Goal: Task Accomplishment & Management: Use online tool/utility

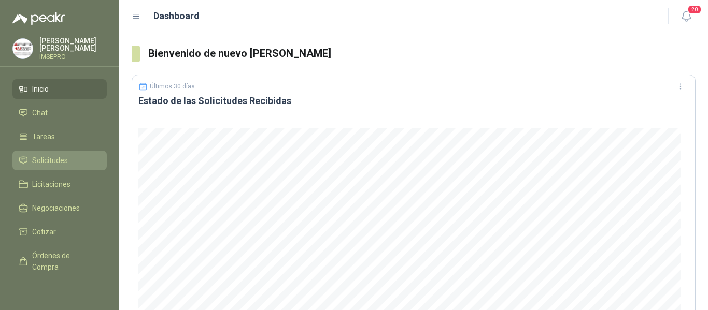
click at [65, 160] on span "Solicitudes" at bounding box center [50, 160] width 36 height 11
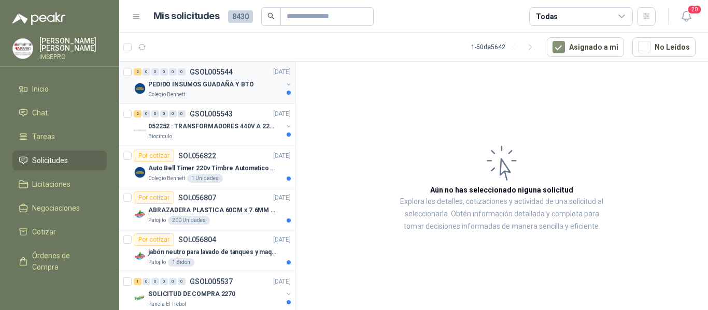
click at [217, 89] on p "PEDIDO INSUMOS GUADAÑA Y BTO" at bounding box center [201, 85] width 106 height 10
click at [197, 90] on div "PEDIDO INSUMOS GUADAÑA Y BTO" at bounding box center [215, 84] width 134 height 12
click at [215, 126] on p "052252 : TRANSFORMADORES 440V A 220 V" at bounding box center [212, 127] width 129 height 10
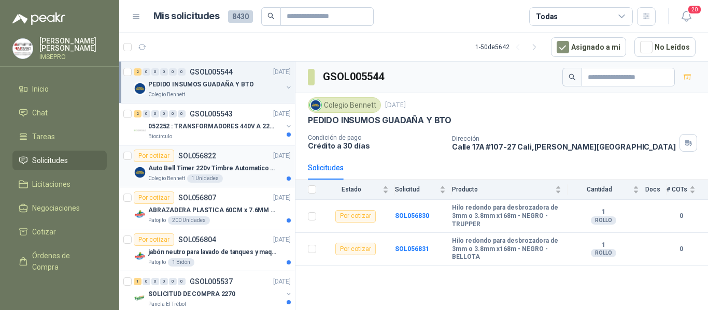
click at [226, 164] on p "Auto Bell Timer 220v Timbre Automatico Para Colegios, Indust" at bounding box center [212, 169] width 129 height 10
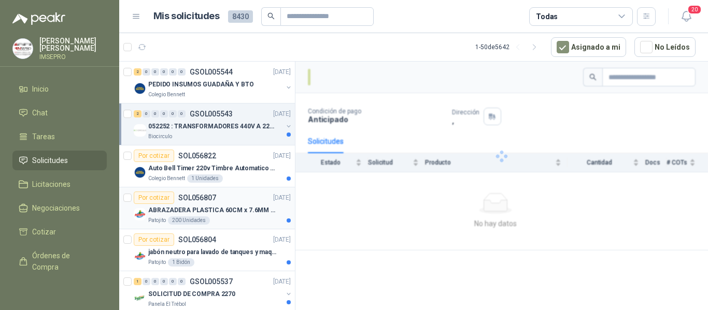
click at [230, 210] on p "ABRAZADERA PLASTICA 60CM x 7.6MM ANCHA" at bounding box center [212, 211] width 129 height 10
click at [209, 247] on div "jabón neutro para lavado de tanques y maquinas." at bounding box center [219, 252] width 142 height 12
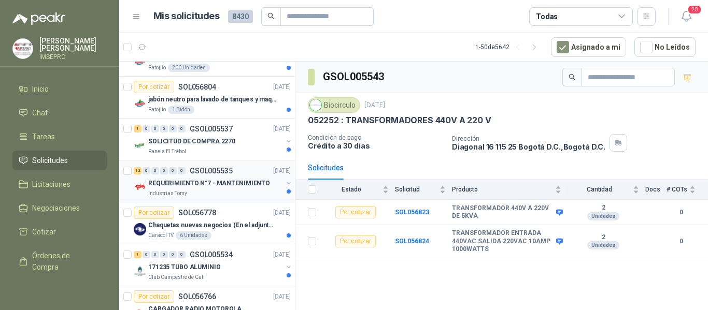
scroll to position [155, 0]
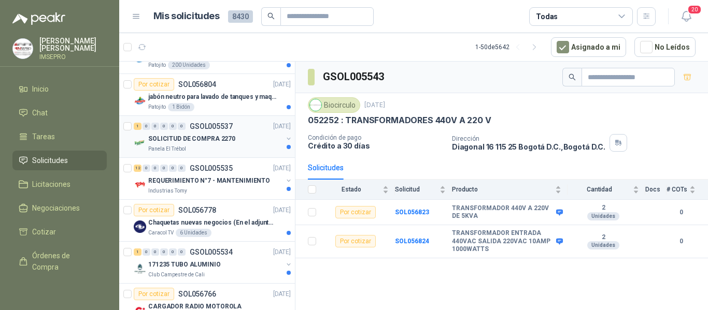
click at [205, 146] on div "Panela El Trébol" at bounding box center [215, 149] width 134 height 8
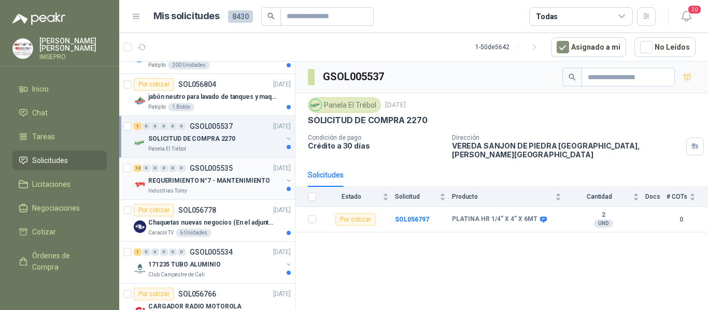
click at [229, 181] on p "REQUERIMIENTO N°7 - MANTENIMIENTO" at bounding box center [209, 181] width 122 height 10
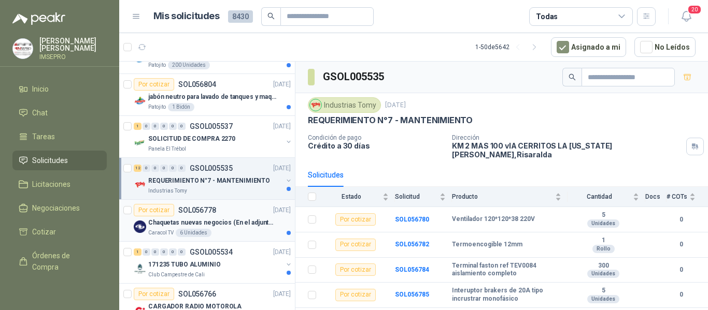
click at [243, 211] on div "Por cotizar SOL056778 [DATE]" at bounding box center [212, 210] width 157 height 12
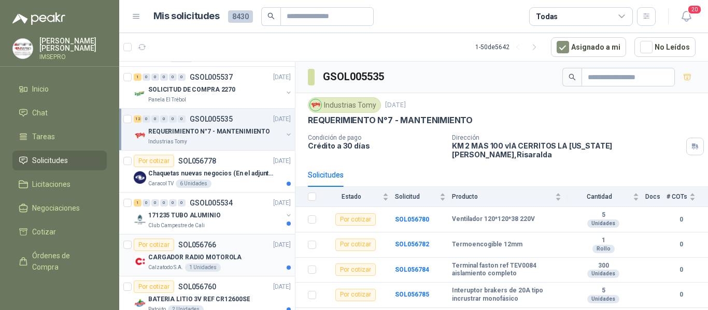
scroll to position [259, 0]
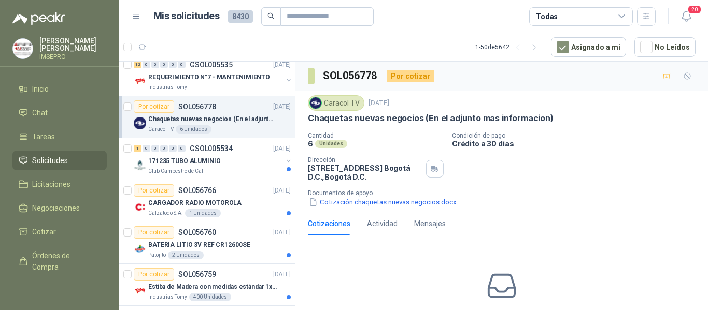
click at [235, 118] on p "Chaquetas nuevas negocios (En el adjunto mas informacion)" at bounding box center [212, 119] width 129 height 10
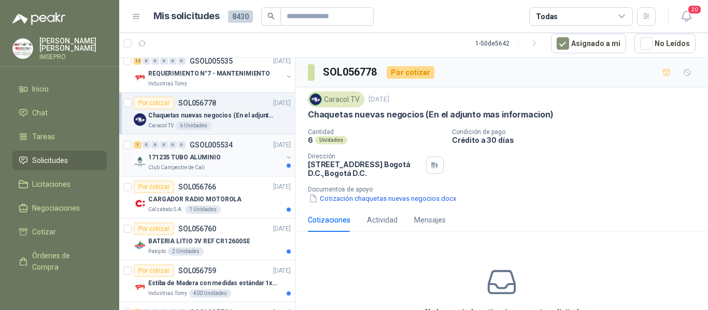
click at [223, 154] on div "171235 TUBO ALUMINIO" at bounding box center [215, 157] width 134 height 12
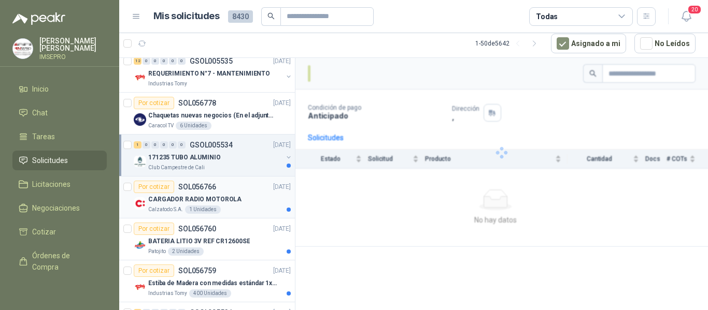
click at [227, 194] on div "CARGADOR RADIO MOTOROLA" at bounding box center [219, 199] width 142 height 12
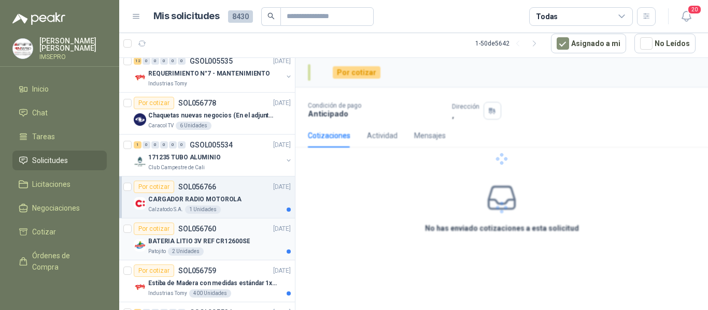
click at [220, 237] on p "BATERIA LITIO 3V REF CR12600SE" at bounding box center [199, 242] width 102 height 10
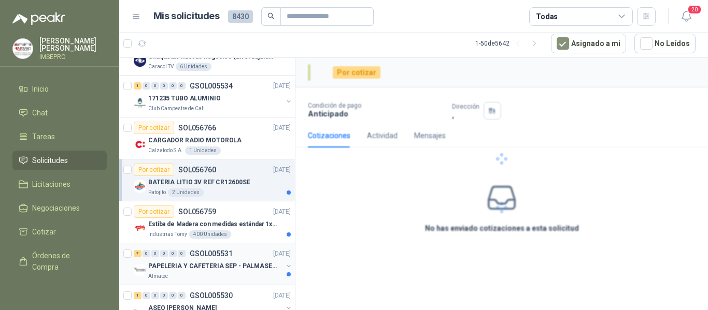
scroll to position [363, 0]
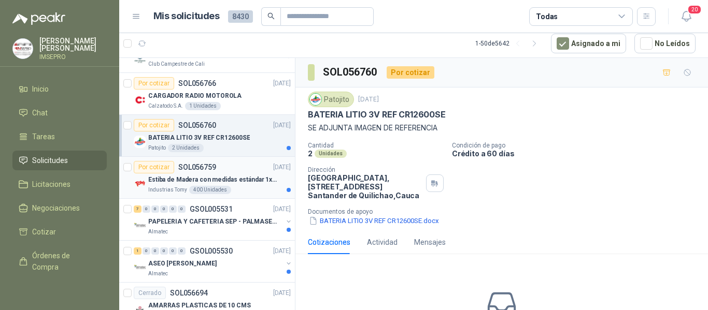
click at [216, 185] on div "Estiba de Madera con medidas estándar 1x120x15 de alto" at bounding box center [219, 180] width 142 height 12
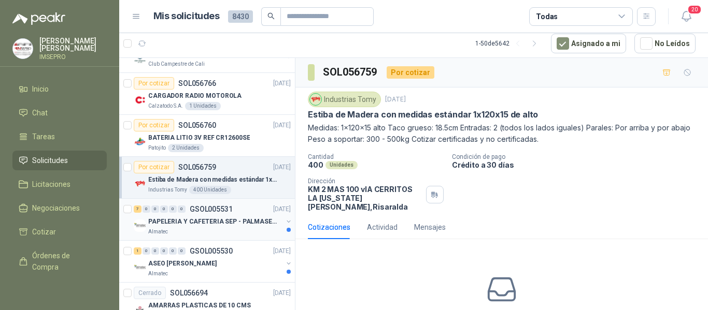
click at [233, 227] on div "PAPELERIA Y CAFETERIA SEP - PALMASECA" at bounding box center [215, 221] width 134 height 12
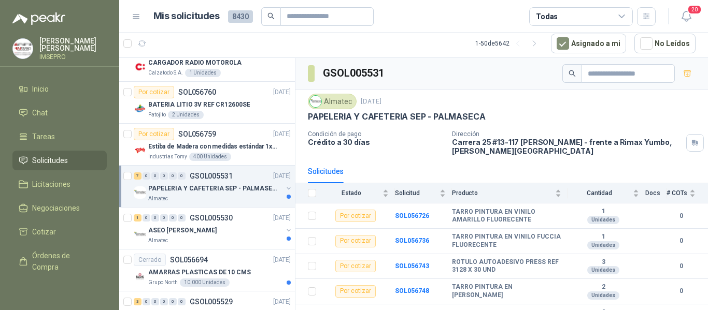
scroll to position [414, 0]
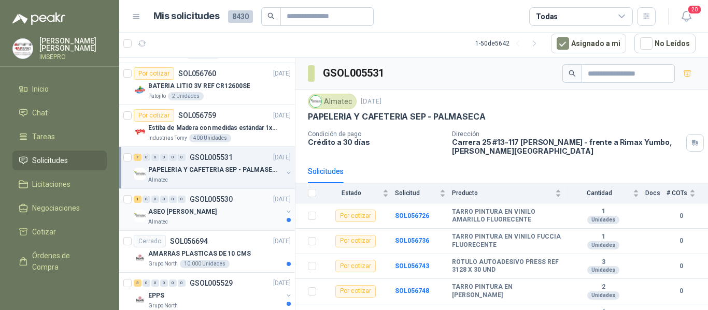
click at [223, 211] on div "ASEO [PERSON_NAME]" at bounding box center [215, 212] width 134 height 12
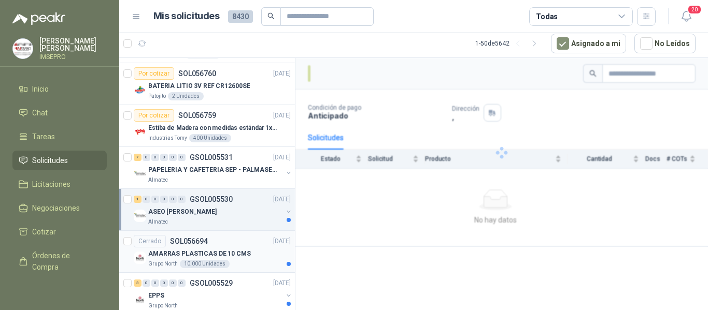
click at [234, 253] on p "AMARRAS PLASTICAS DE 10 CMS" at bounding box center [199, 254] width 103 height 10
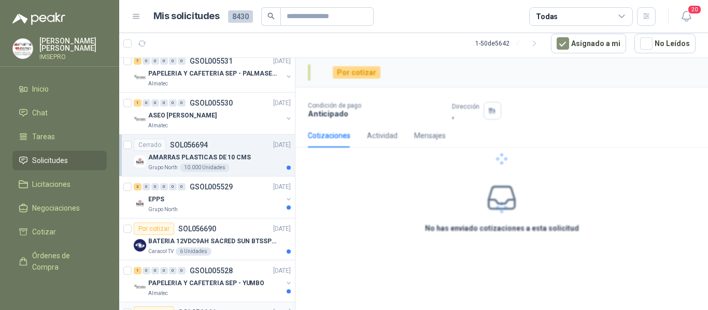
scroll to position [570, 0]
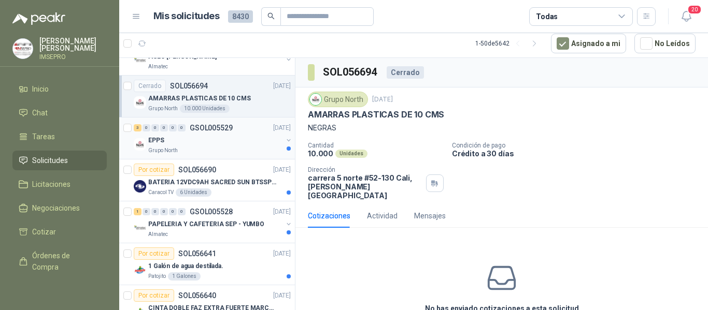
click at [236, 148] on div "Grupo North" at bounding box center [215, 151] width 134 height 8
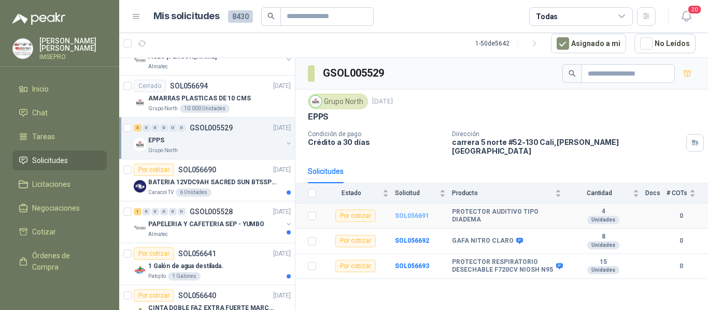
click at [416, 212] on b "SOL056691" at bounding box center [412, 215] width 34 height 7
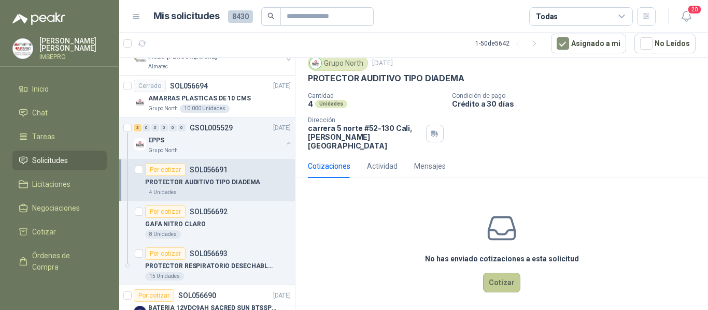
click at [492, 273] on button "Cotizar" at bounding box center [501, 283] width 37 height 20
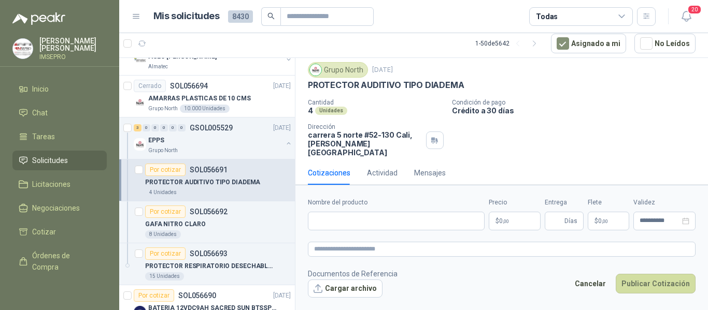
scroll to position [29, 0]
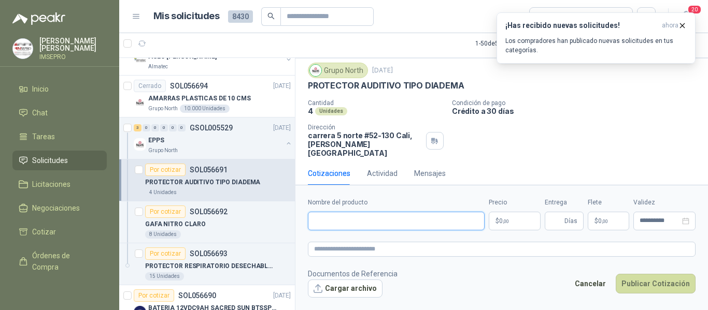
click at [360, 216] on input "Nombre del producto" at bounding box center [396, 221] width 177 height 19
type input "*"
type input "**********"
click at [440, 214] on input "**********" at bounding box center [396, 221] width 177 height 19
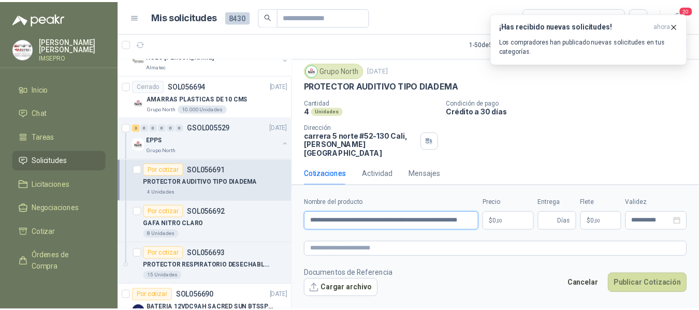
scroll to position [0, 0]
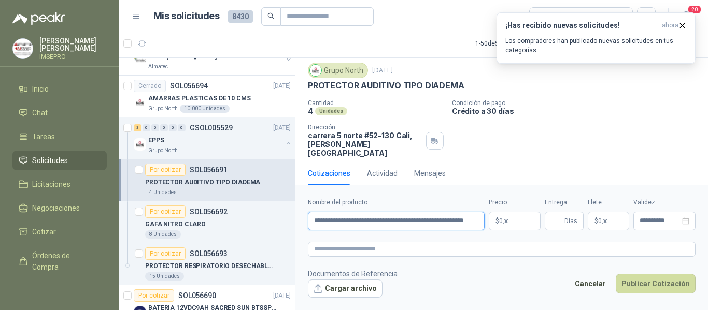
drag, startPoint x: 476, startPoint y: 220, endPoint x: 300, endPoint y: 211, distance: 175.8
click at [300, 211] on form "**********" at bounding box center [501, 247] width 412 height 125
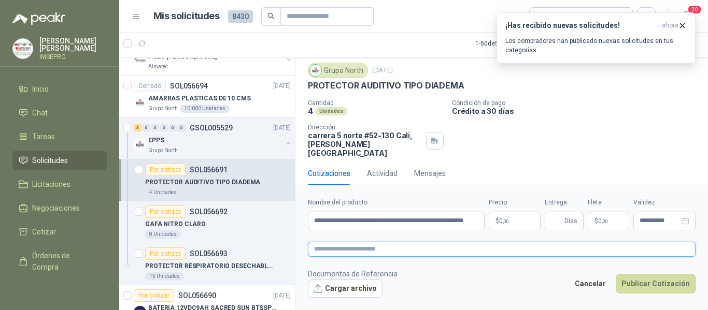
click at [334, 249] on textarea at bounding box center [501, 249] width 387 height 15
paste textarea "**********"
type textarea "**********"
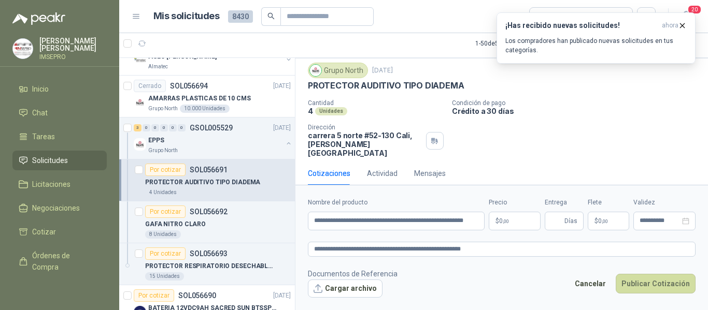
click at [515, 218] on body "[PERSON_NAME] IMSEPRO Inicio Chat Tareas Solicitudes Licitaciones Negociaciones…" at bounding box center [354, 155] width 708 height 310
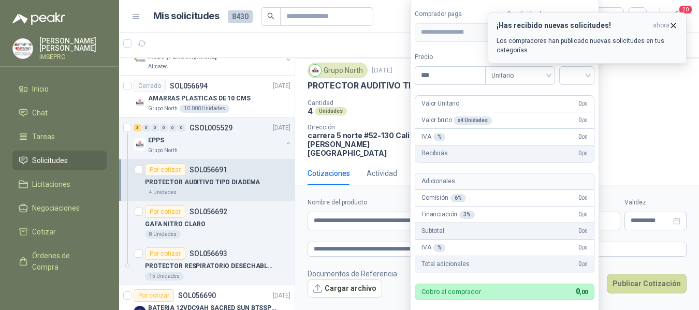
click at [674, 25] on icon "button" at bounding box center [674, 25] width 4 height 4
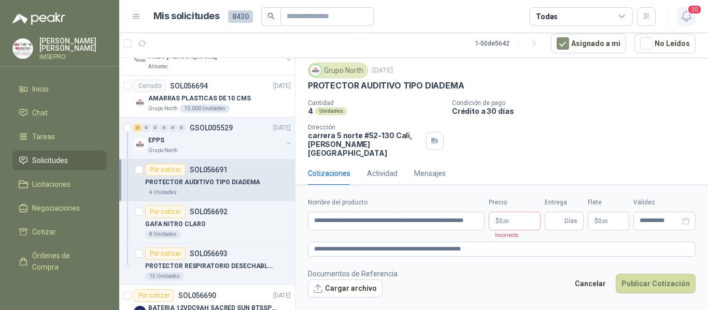
click at [690, 17] on icon "button" at bounding box center [686, 16] width 13 height 13
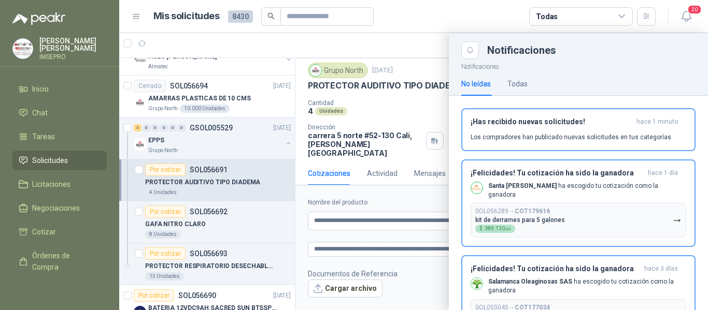
click at [490, 18] on article "Mis solicitudes 8430 Todas" at bounding box center [404, 16] width 502 height 19
click at [686, 13] on icon "button" at bounding box center [686, 16] width 13 height 13
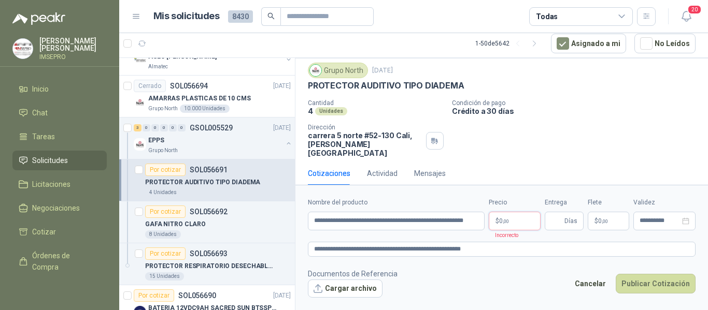
click at [510, 219] on body "[PERSON_NAME] IMSEPRO Inicio Chat Tareas Solicitudes Licitaciones Negociaciones…" at bounding box center [354, 155] width 708 height 310
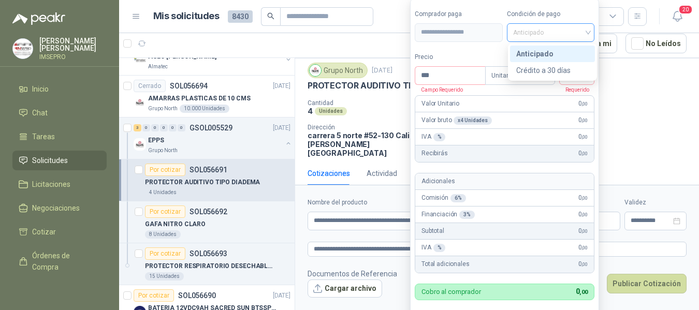
click at [589, 34] on span "Anticipado" at bounding box center [551, 33] width 76 height 16
click at [550, 73] on div "Crédito a 30 días" at bounding box center [552, 70] width 73 height 11
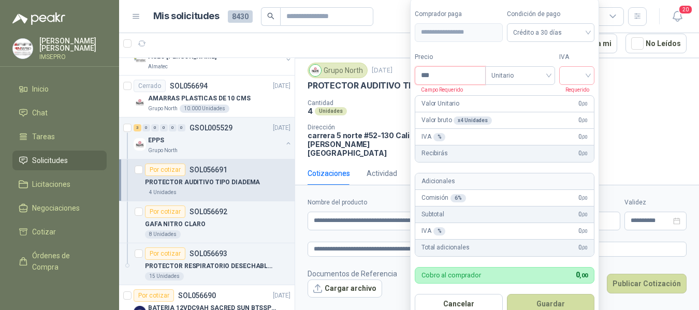
click at [450, 77] on input "***" at bounding box center [450, 76] width 70 height 18
click at [442, 75] on input "***" at bounding box center [450, 76] width 70 height 18
click at [567, 71] on div at bounding box center [576, 75] width 35 height 19
type input "********"
click at [571, 102] on div "19%" at bounding box center [579, 96] width 19 height 11
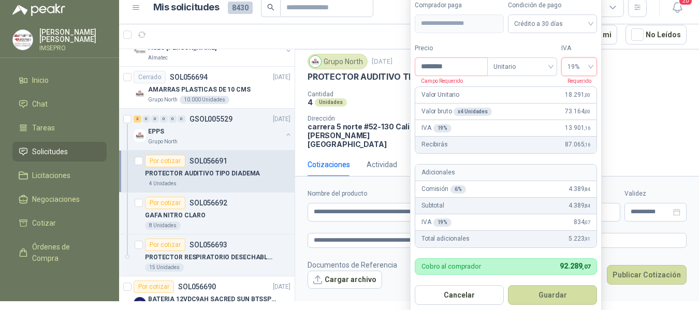
scroll to position [16, 0]
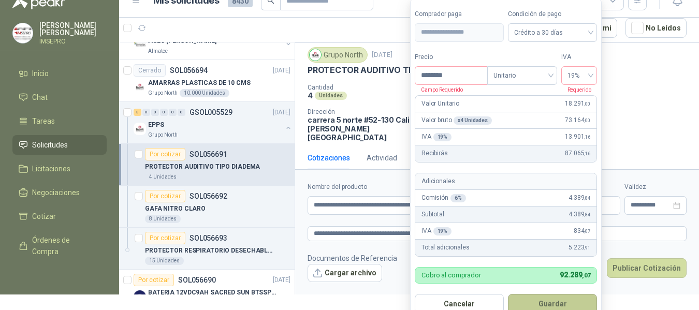
click at [549, 304] on button "Guardar" at bounding box center [552, 304] width 89 height 20
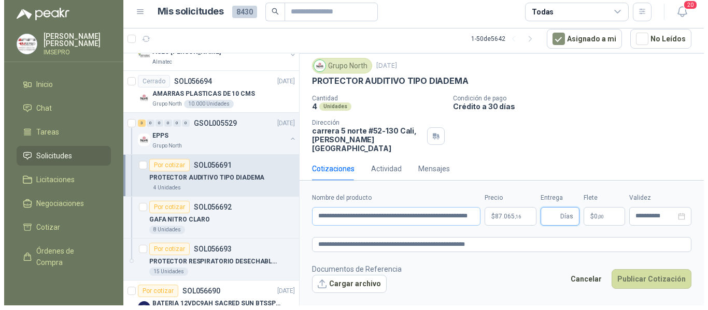
scroll to position [0, 0]
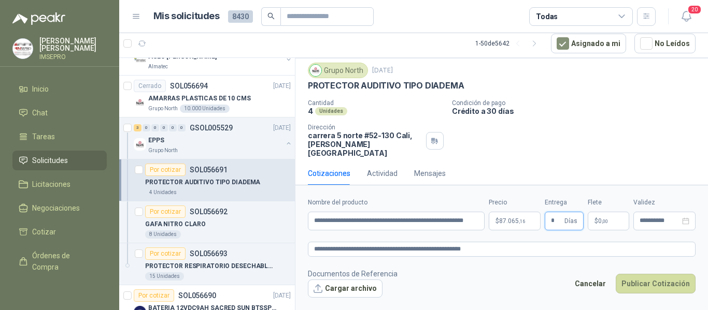
type input "*"
click at [605, 219] on span ",00" at bounding box center [604, 222] width 6 height 6
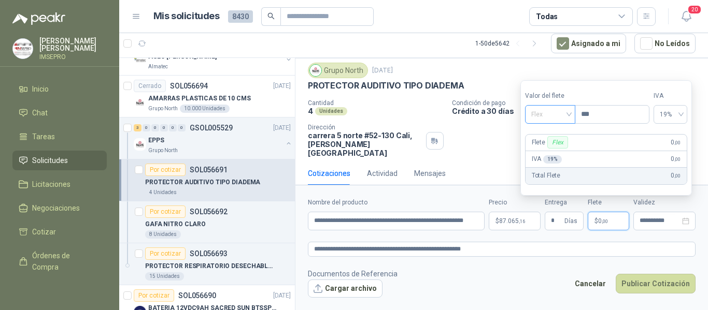
click at [569, 116] on span "Flex" at bounding box center [550, 115] width 38 height 16
click at [548, 153] on div "Incluido" at bounding box center [551, 152] width 36 height 11
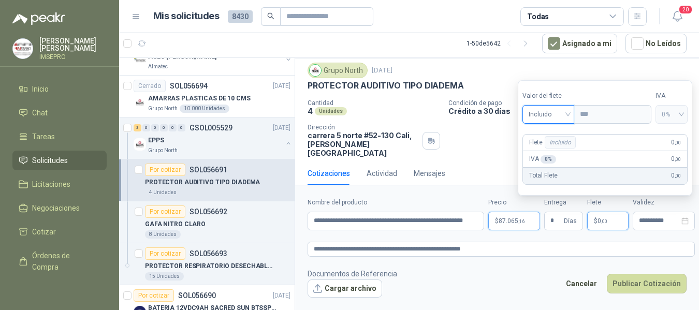
click at [518, 220] on body "[PERSON_NAME] IMSEPRO Inicio Chat Tareas Solicitudes Licitaciones Negociaciones…" at bounding box center [349, 155] width 699 height 310
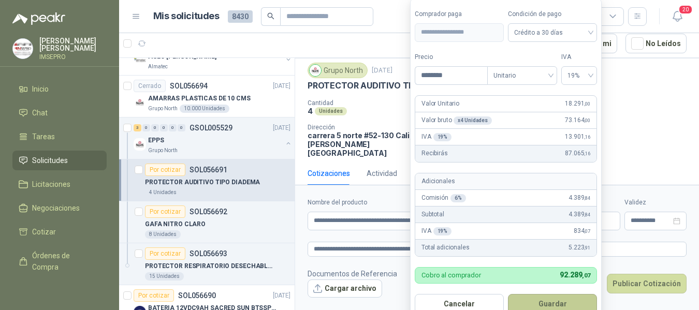
click at [553, 302] on button "Guardar" at bounding box center [552, 304] width 89 height 20
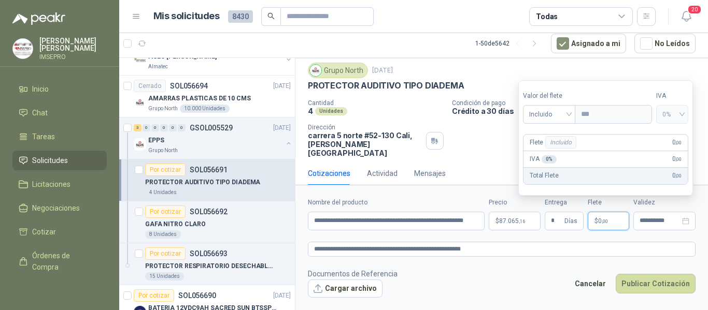
click at [601, 229] on p "$ 0 ,00" at bounding box center [607, 221] width 41 height 19
click at [542, 113] on span "Incluido" at bounding box center [549, 115] width 40 height 16
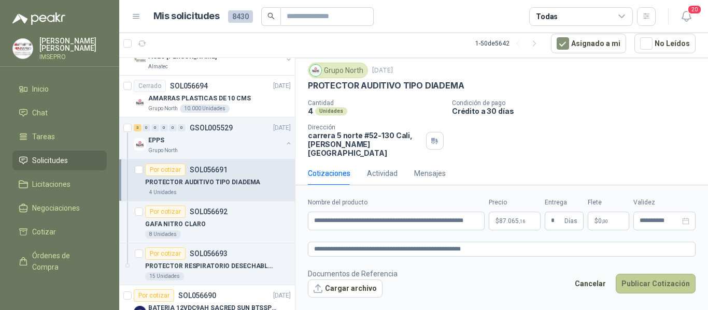
click at [655, 281] on button "Publicar Cotización" at bounding box center [655, 284] width 80 height 20
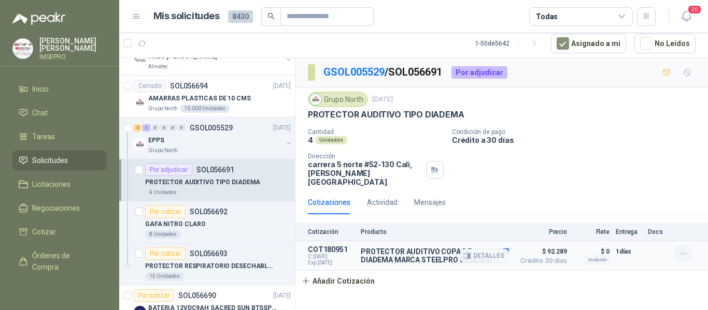
click at [684, 250] on icon "button" at bounding box center [683, 254] width 9 height 9
click at [640, 203] on button "Editar" at bounding box center [661, 203] width 83 height 17
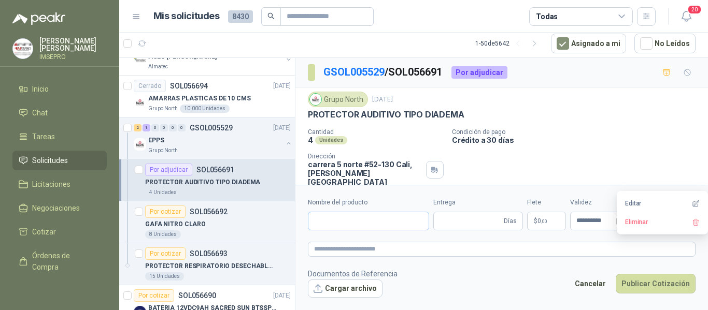
type input "**********"
type input "*"
type textarea "**********"
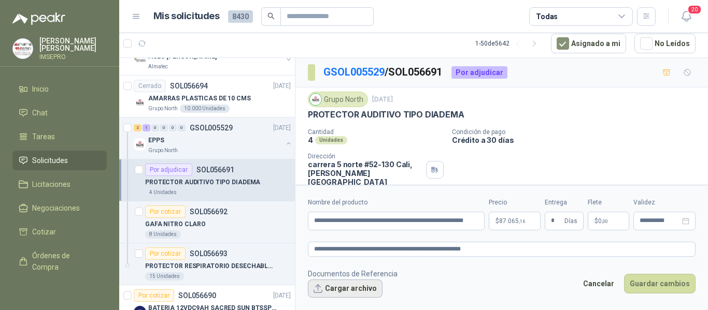
click at [353, 290] on button "Cargar archivo" at bounding box center [345, 289] width 75 height 19
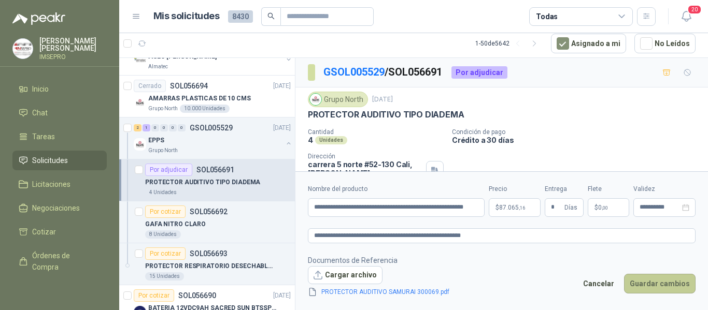
click at [666, 283] on button "Guardar cambios" at bounding box center [659, 284] width 71 height 20
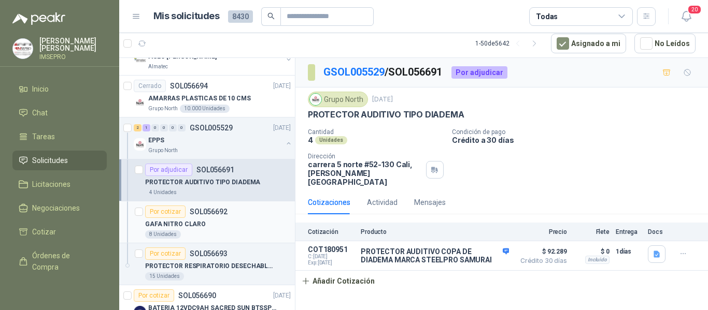
click at [208, 223] on div "GAFA NITRO CLARO" at bounding box center [218, 224] width 146 height 12
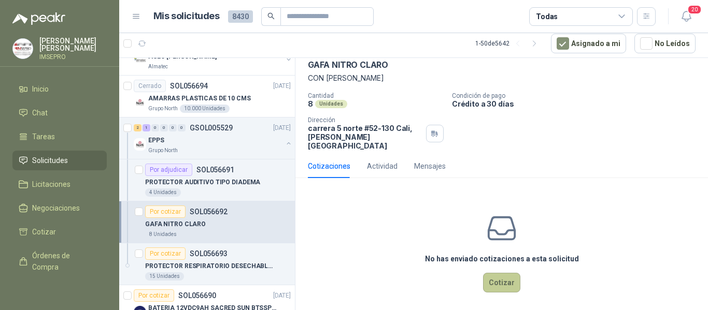
click at [497, 277] on button "Cotizar" at bounding box center [501, 283] width 37 height 20
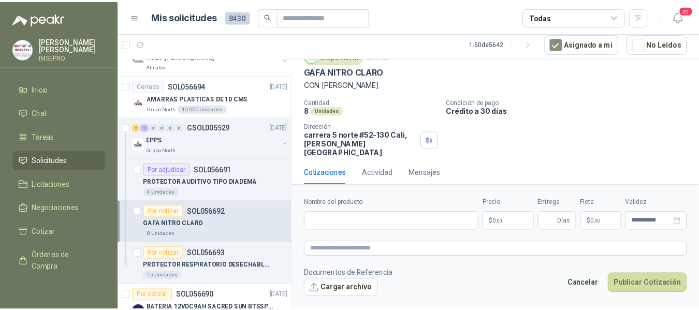
scroll to position [42, 0]
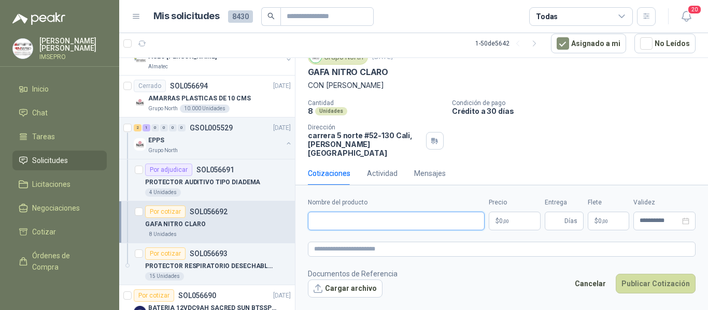
click at [387, 220] on input "Nombre del producto" at bounding box center [396, 221] width 177 height 19
drag, startPoint x: 398, startPoint y: 217, endPoint x: 311, endPoint y: 210, distance: 87.8
click at [311, 210] on div "**********" at bounding box center [396, 214] width 177 height 33
type input "**********"
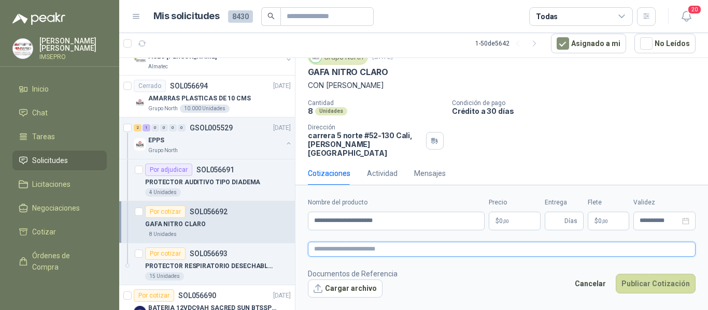
click at [335, 251] on textarea at bounding box center [501, 249] width 387 height 15
paste textarea "**********"
type textarea "**********"
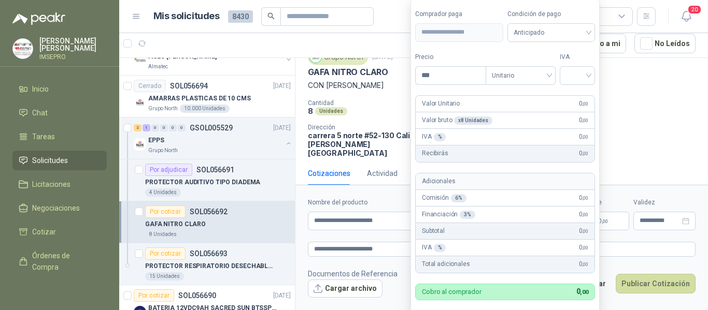
click at [510, 222] on body "[PERSON_NAME] IMSEPRO Inicio Chat Tareas Solicitudes Licitaciones Negociaciones…" at bounding box center [354, 155] width 708 height 310
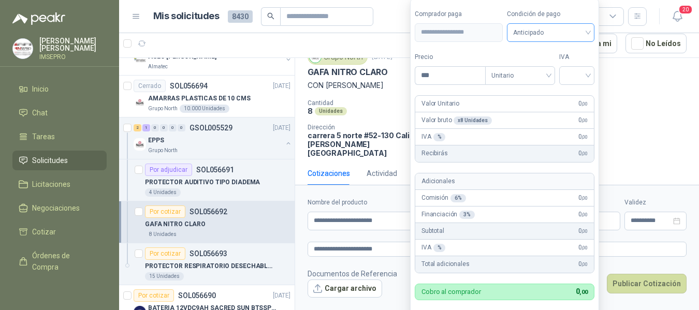
click at [592, 31] on div "Anticipado" at bounding box center [551, 32] width 88 height 19
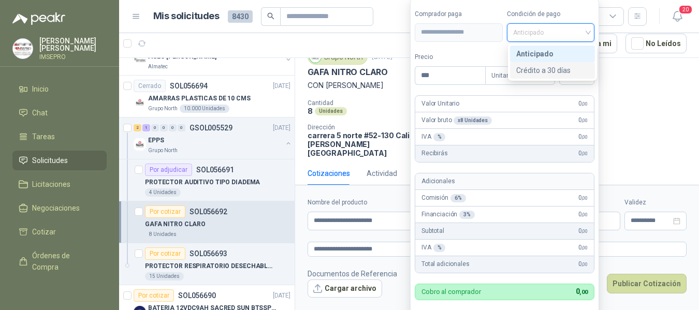
click at [551, 68] on div "Crédito a 30 días" at bounding box center [552, 70] width 73 height 11
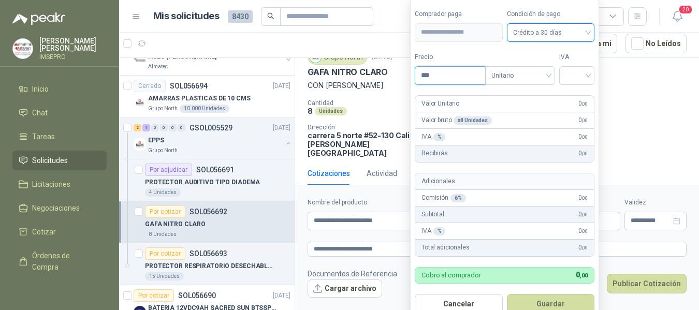
click at [451, 73] on input "***" at bounding box center [450, 76] width 70 height 18
type input "*******"
click at [575, 78] on input "search" at bounding box center [577, 75] width 23 height 16
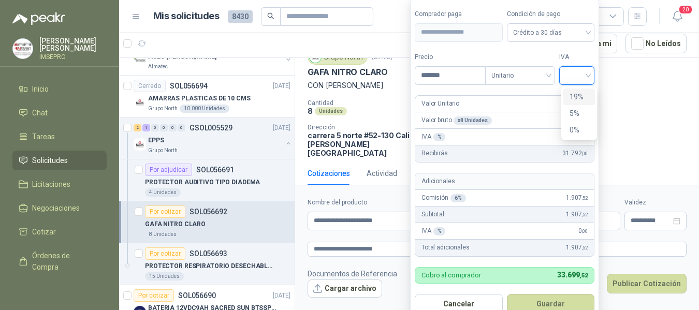
click at [571, 97] on div "19%" at bounding box center [579, 96] width 19 height 11
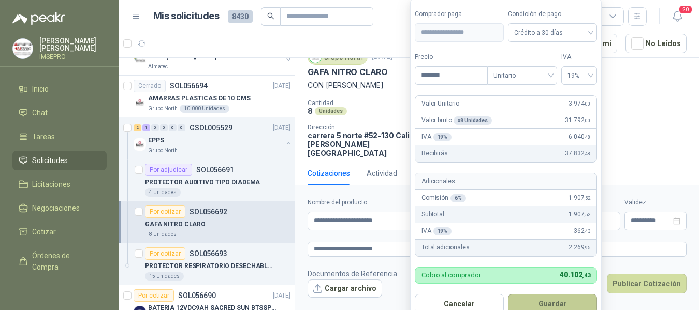
click at [543, 302] on button "Guardar" at bounding box center [552, 304] width 89 height 20
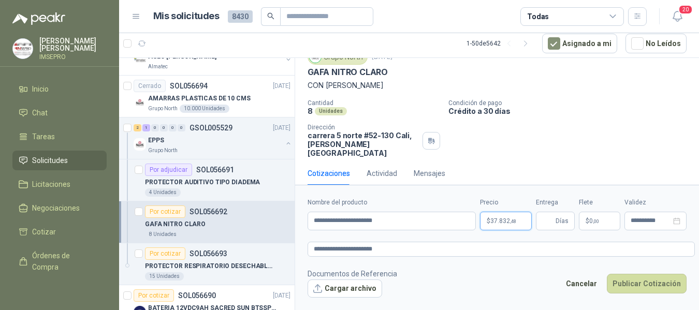
click at [529, 219] on body "[PERSON_NAME] IMSEPRO Inicio Chat Tareas Solicitudes Licitaciones Negociaciones…" at bounding box center [349, 155] width 699 height 310
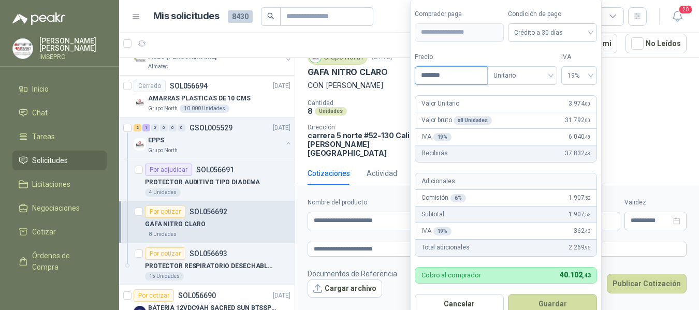
click at [450, 74] on input "*******" at bounding box center [451, 76] width 72 height 18
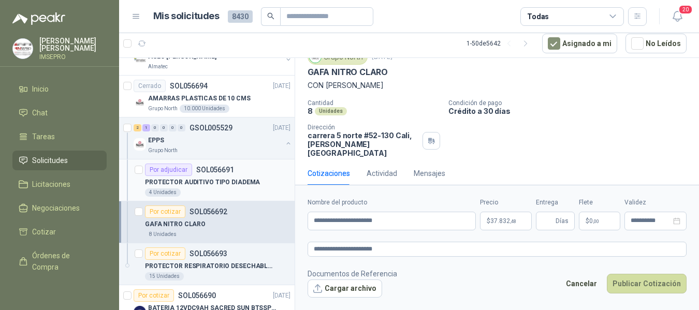
click at [219, 184] on p "PROTECTOR AUDITIVO TIPO DIADEMA" at bounding box center [202, 183] width 115 height 10
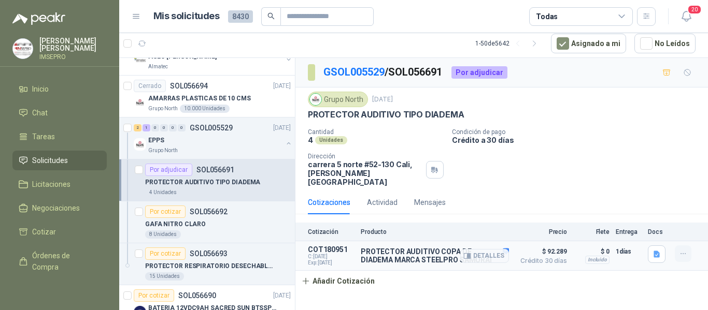
click at [682, 250] on icon "button" at bounding box center [683, 254] width 9 height 9
click at [632, 204] on button "Editar" at bounding box center [661, 203] width 83 height 17
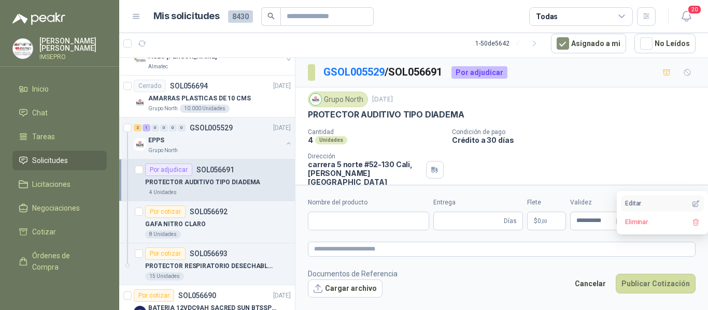
type input "**********"
type input "*"
type textarea "**********"
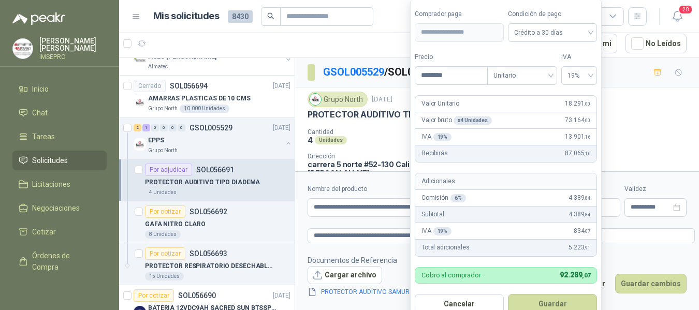
click at [517, 208] on body "[PERSON_NAME] IMSEPRO Inicio Chat Tareas Solicitudes Licitaciones Negociaciones…" at bounding box center [349, 155] width 699 height 310
type input "*"
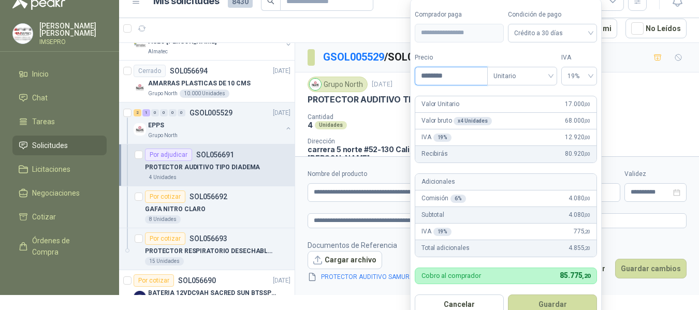
scroll to position [16, 0]
type input "********"
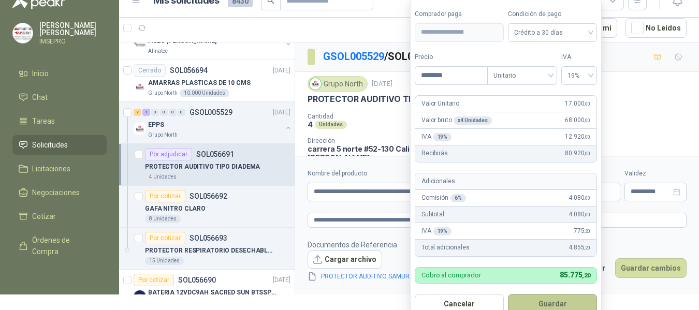
click at [542, 303] on button "Guardar" at bounding box center [552, 304] width 89 height 20
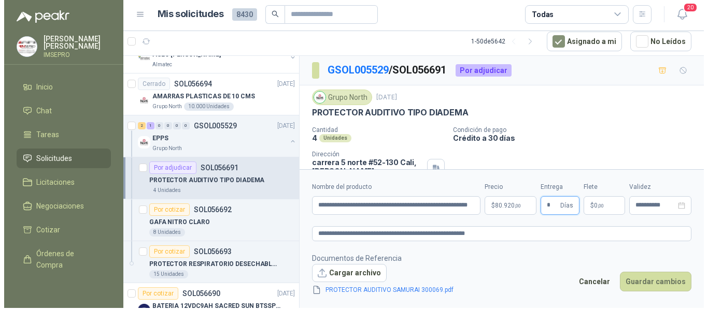
scroll to position [0, 0]
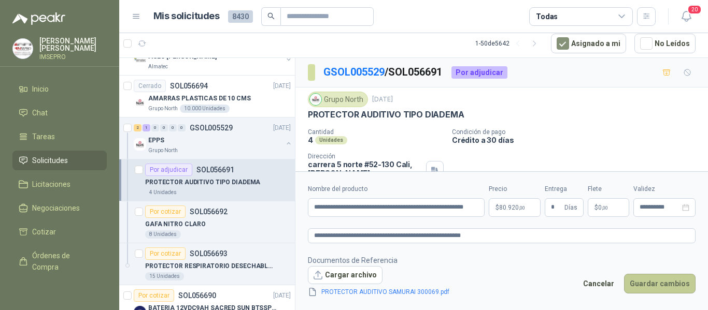
click at [681, 285] on button "Guardar cambios" at bounding box center [659, 284] width 71 height 20
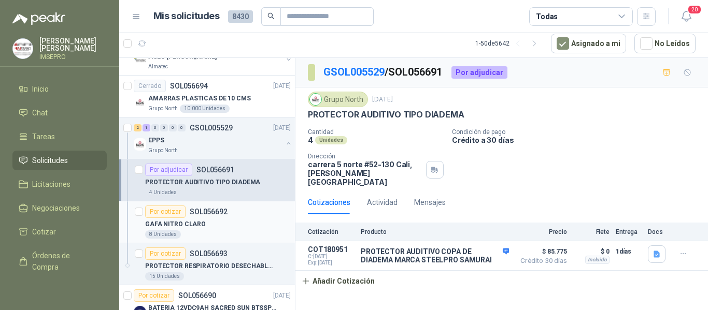
click at [229, 222] on div "GAFA NITRO CLARO" at bounding box center [218, 224] width 146 height 12
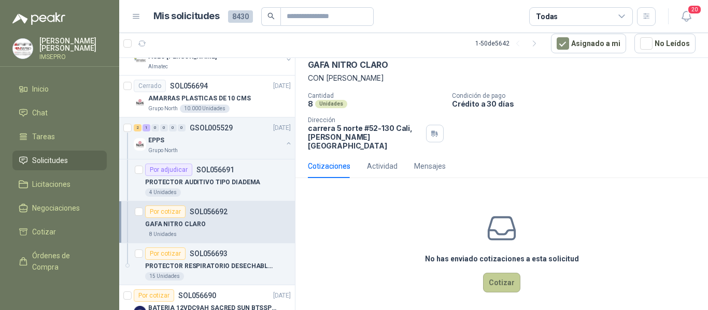
click at [492, 277] on button "Cotizar" at bounding box center [501, 283] width 37 height 20
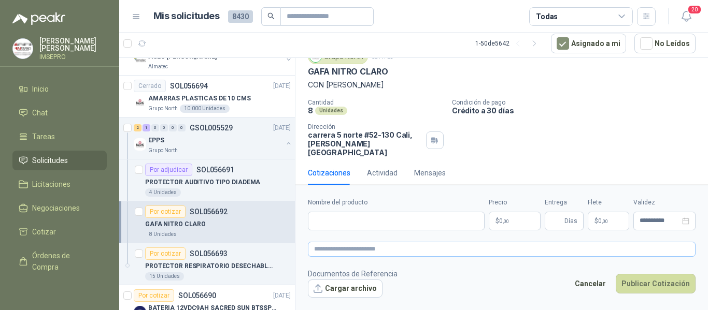
scroll to position [42, 0]
click at [418, 221] on input "Nombre del producto" at bounding box center [396, 221] width 177 height 19
type input "**********"
click at [370, 259] on form "**********" at bounding box center [501, 247] width 412 height 125
click at [361, 249] on textarea at bounding box center [501, 249] width 387 height 15
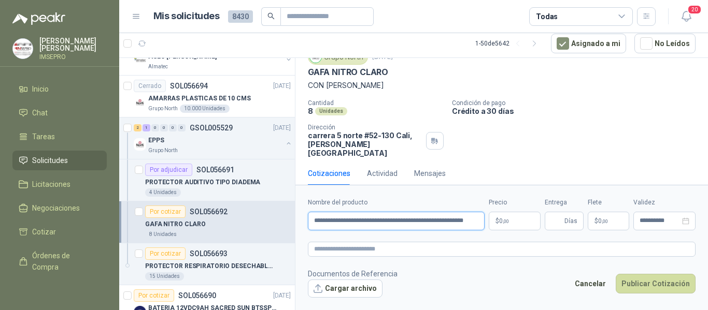
scroll to position [0, 39]
drag, startPoint x: 311, startPoint y: 219, endPoint x: 504, endPoint y: 217, distance: 192.7
click at [504, 217] on div "**********" at bounding box center [501, 214] width 387 height 33
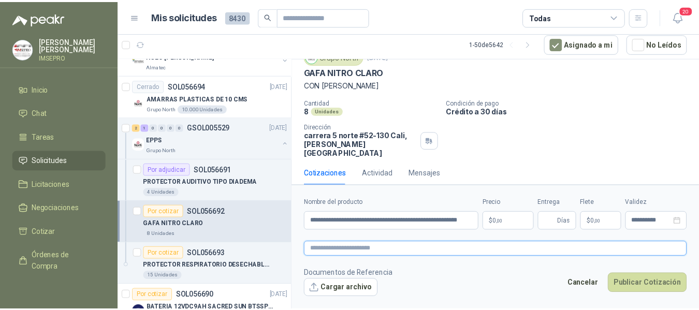
scroll to position [0, 0]
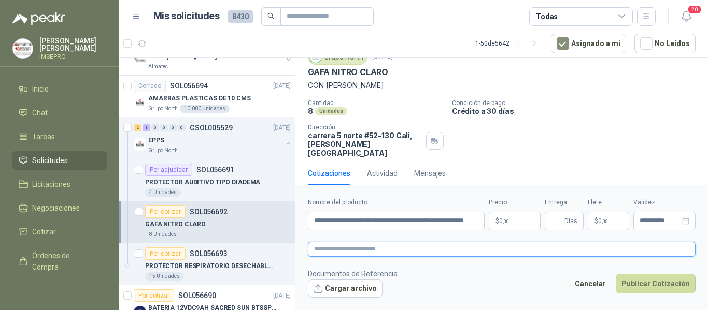
click at [361, 248] on textarea at bounding box center [501, 249] width 387 height 15
paste textarea "**********"
type textarea "**********"
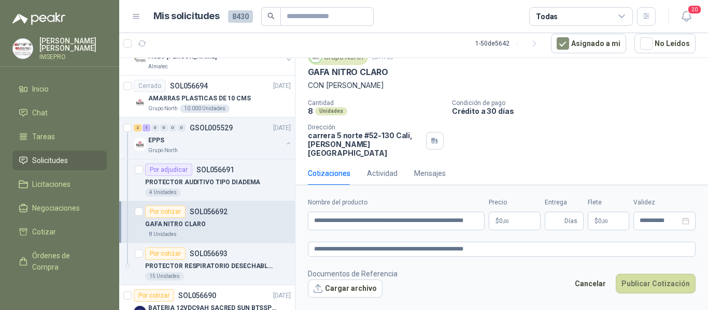
click at [515, 222] on body "[PERSON_NAME] IMSEPRO Inicio Chat Tareas Solicitudes Licitaciones Negociaciones…" at bounding box center [354, 155] width 708 height 310
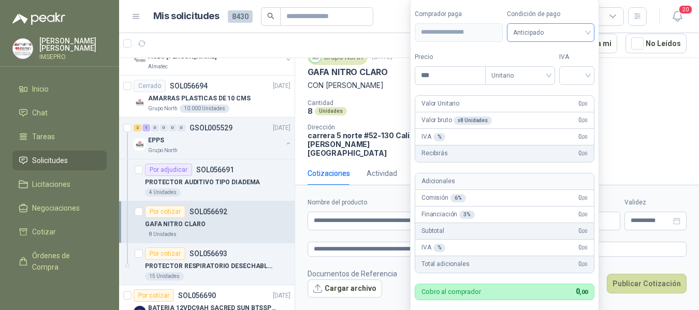
click at [591, 28] on div "Anticipado" at bounding box center [551, 32] width 88 height 19
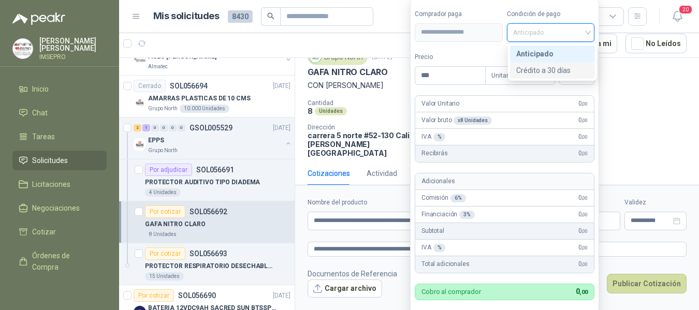
click at [541, 69] on div "Crédito a 30 días" at bounding box center [552, 70] width 73 height 11
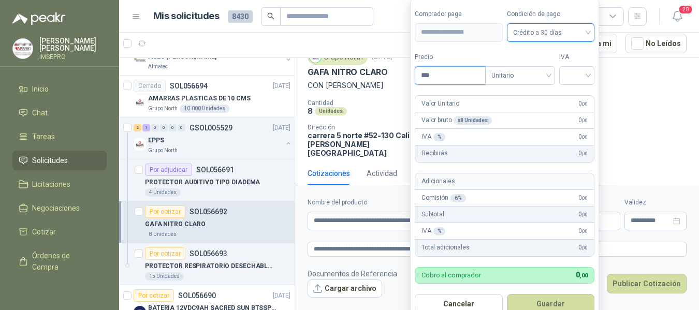
click at [457, 79] on input "***" at bounding box center [450, 76] width 70 height 18
type input "*******"
click at [570, 79] on input "search" at bounding box center [577, 75] width 23 height 16
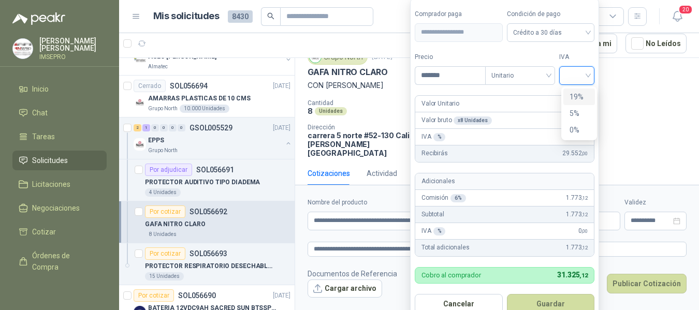
click at [573, 98] on div "19%" at bounding box center [579, 96] width 19 height 11
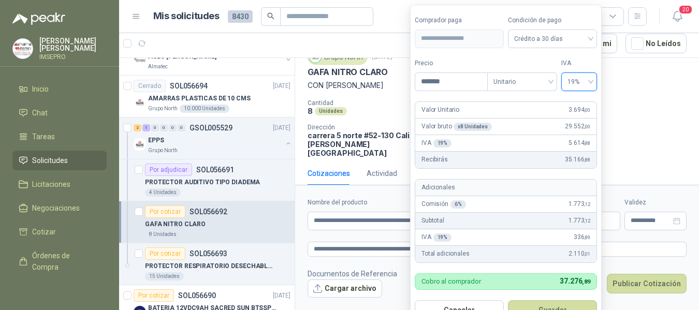
scroll to position [15, 0]
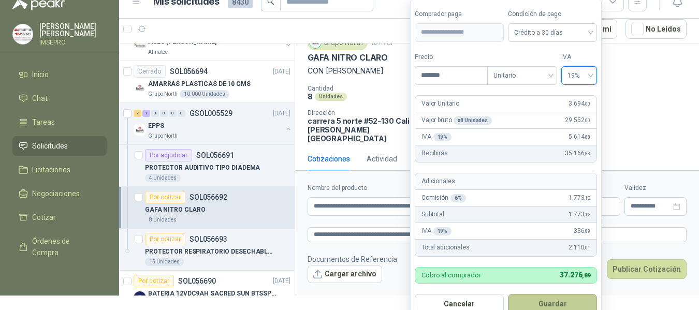
click at [539, 303] on button "Guardar" at bounding box center [552, 304] width 89 height 20
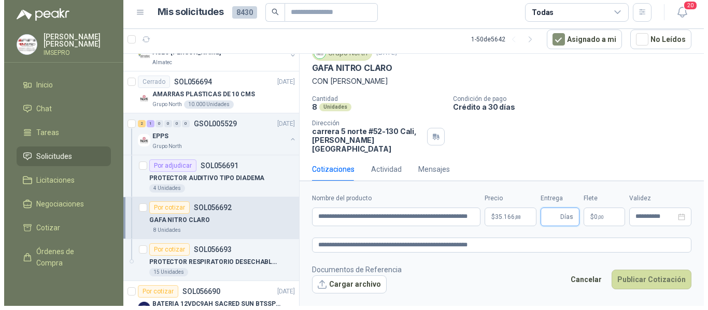
scroll to position [0, 0]
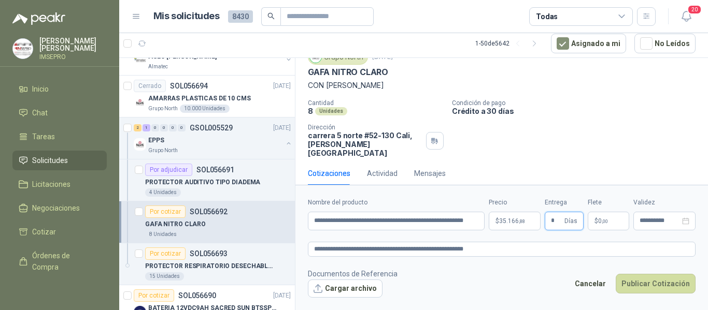
type input "*"
click at [598, 221] on span "0 ,00" at bounding box center [603, 221] width 10 height 6
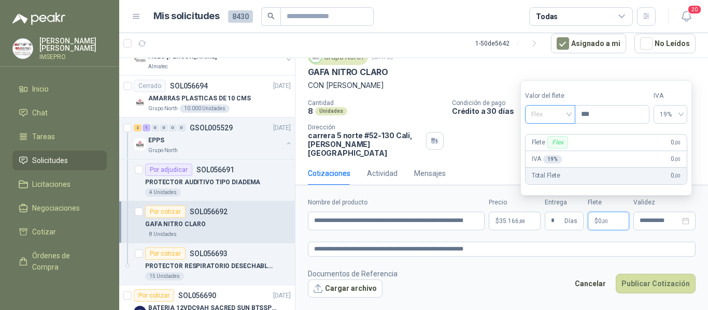
click at [573, 113] on div "Flex" at bounding box center [550, 114] width 50 height 19
click at [549, 153] on div "Incluido" at bounding box center [551, 152] width 36 height 11
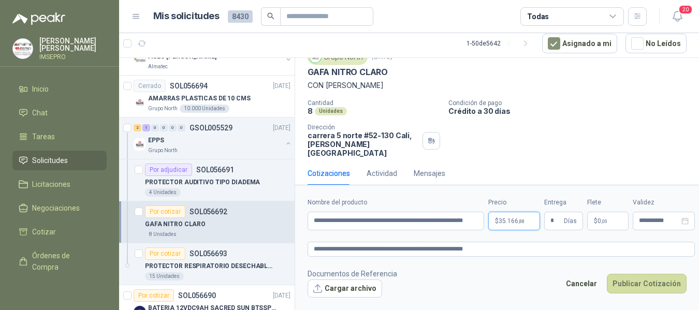
click at [505, 219] on body "[PERSON_NAME] IMSEPRO Inicio Chat Tareas Solicitudes Licitaciones Negociaciones…" at bounding box center [349, 155] width 699 height 310
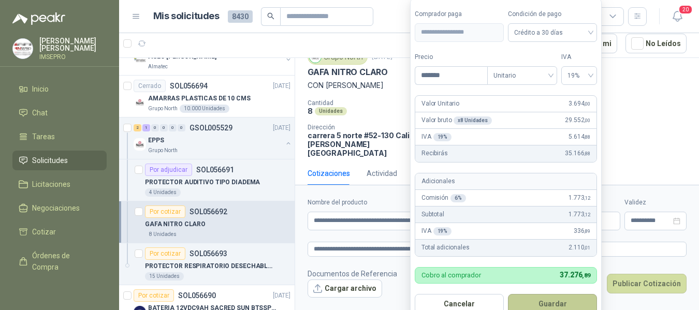
click at [558, 306] on button "Guardar" at bounding box center [552, 304] width 89 height 20
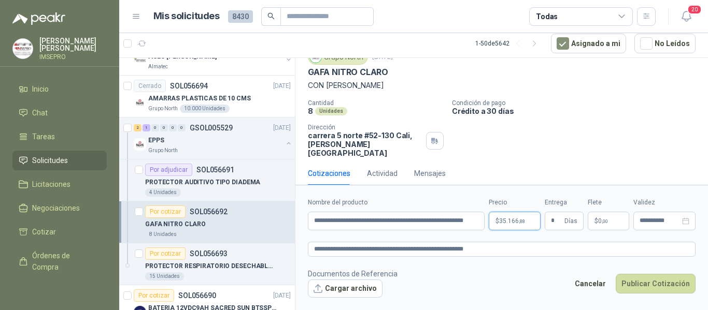
click at [522, 216] on body "[PERSON_NAME] IMSEPRO Inicio Chat Tareas Solicitudes Licitaciones Negociaciones…" at bounding box center [354, 155] width 708 height 310
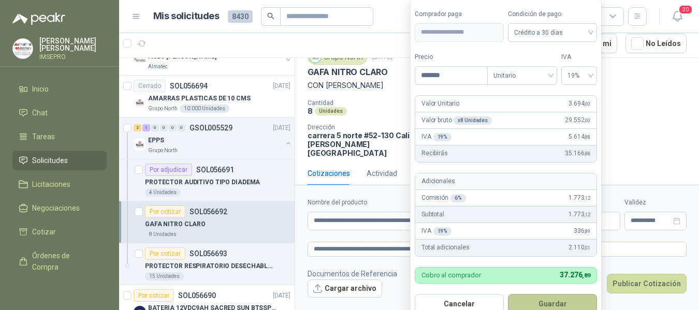
click at [548, 301] on button "Guardar" at bounding box center [552, 304] width 89 height 20
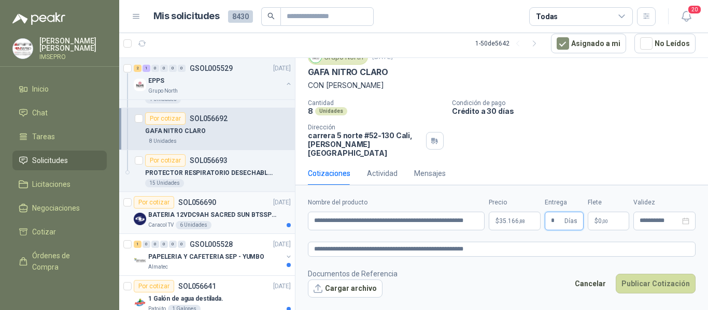
scroll to position [673, 0]
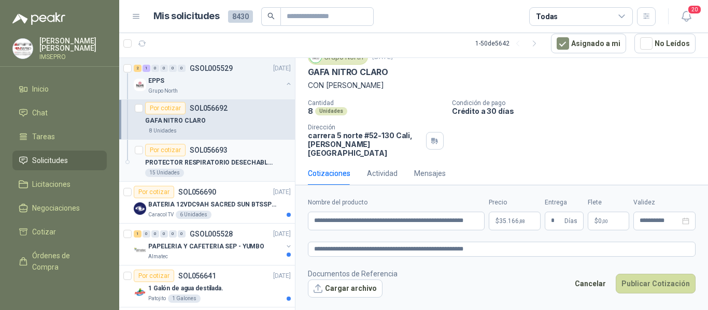
click at [226, 161] on p "PROTECTOR RESPIRATORIO DESECHABLE F720CV NIOSH N95" at bounding box center [209, 163] width 129 height 10
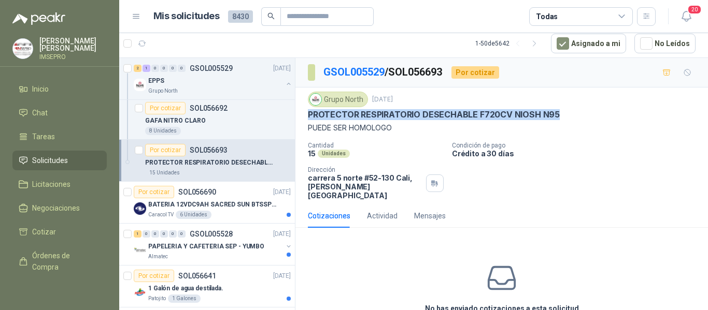
drag, startPoint x: 555, startPoint y: 112, endPoint x: 296, endPoint y: 111, distance: 258.5
click at [296, 111] on div "Grupo North [DATE] PROTECTOR RESPIRATORIO DESECHABLE F720CV NIOSH N95 PUEDE SER…" at bounding box center [501, 146] width 412 height 117
copy p "PROTECTOR RESPIRATORIO DESECHABLE F720CV NIOSH N95"
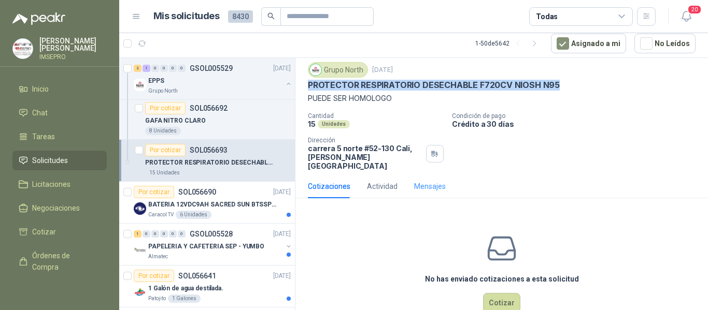
scroll to position [50, 0]
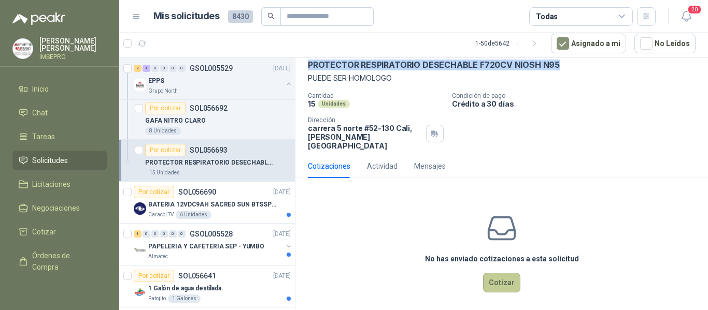
click at [498, 273] on button "Cotizar" at bounding box center [501, 283] width 37 height 20
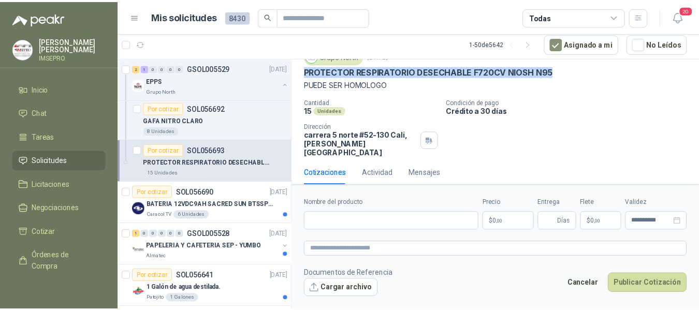
scroll to position [42, 0]
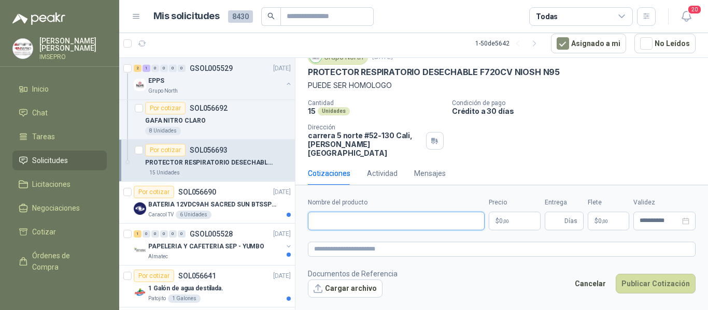
click at [369, 220] on input "Nombre del producto" at bounding box center [396, 221] width 177 height 19
drag, startPoint x: 470, startPoint y: 222, endPoint x: 297, endPoint y: 221, distance: 173.0
click at [297, 221] on form "**********" at bounding box center [501, 247] width 412 height 125
type input "**********"
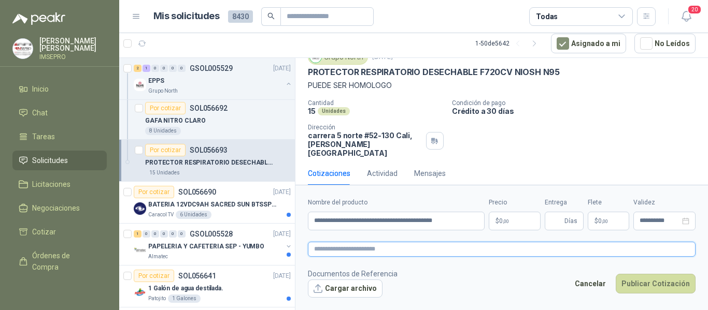
click at [328, 245] on textarea at bounding box center [501, 249] width 387 height 15
paste textarea "**********"
type textarea "**********"
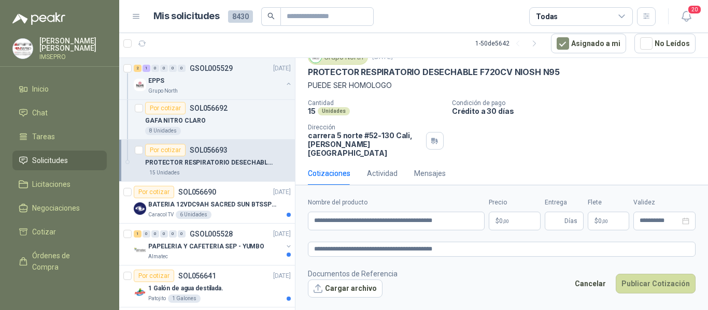
click at [514, 219] on body "[PERSON_NAME] IMSEPRO Inicio Chat Tareas Solicitudes Licitaciones Negociaciones…" at bounding box center [354, 155] width 708 height 310
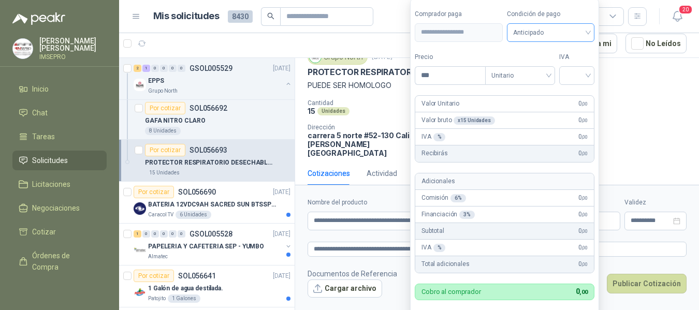
click at [591, 31] on div "Anticipado" at bounding box center [551, 32] width 88 height 19
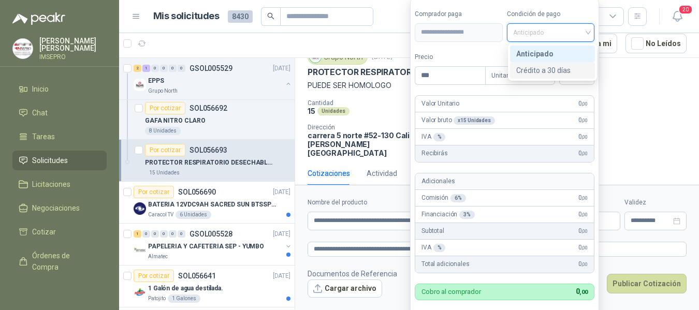
click at [554, 67] on div "Crédito a 30 días" at bounding box center [552, 70] width 73 height 11
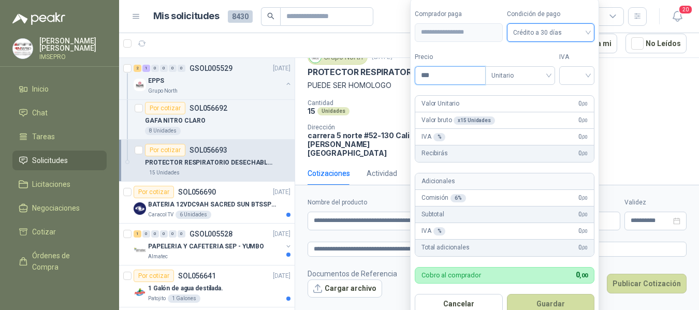
click at [445, 78] on input "***" at bounding box center [450, 76] width 70 height 18
type input "*******"
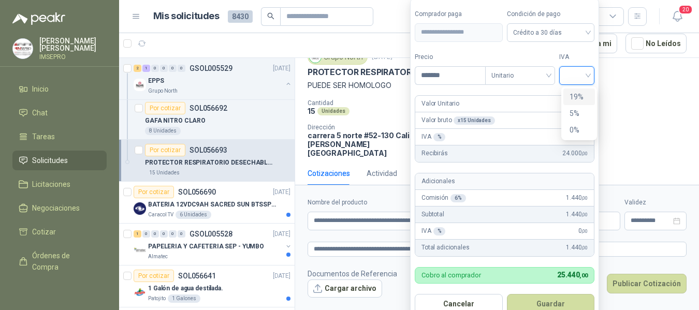
click at [569, 71] on input "search" at bounding box center [577, 75] width 23 height 16
click at [569, 97] on div "19%" at bounding box center [580, 97] width 32 height 17
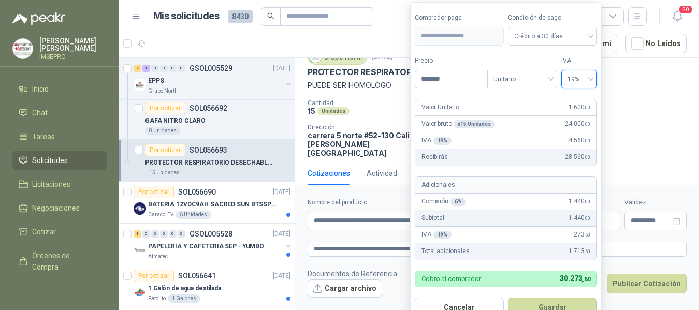
scroll to position [15, 0]
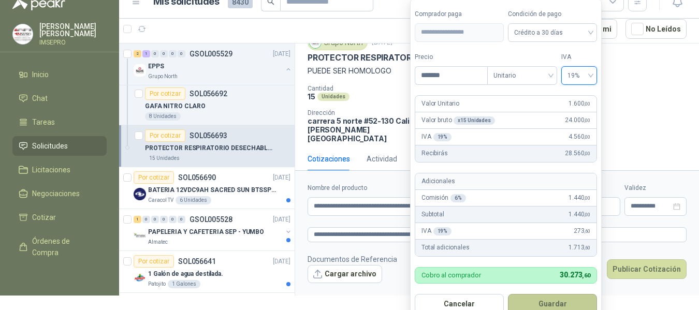
click at [567, 302] on button "Guardar" at bounding box center [552, 304] width 89 height 20
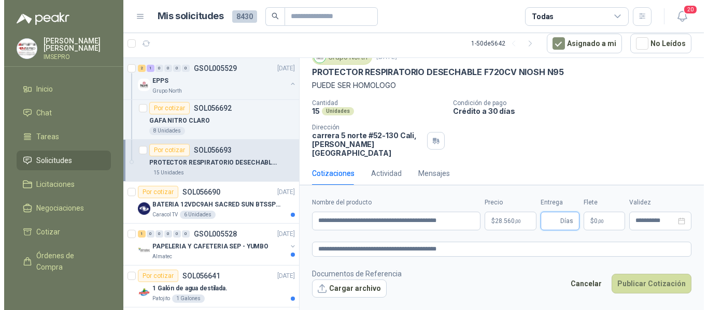
scroll to position [0, 0]
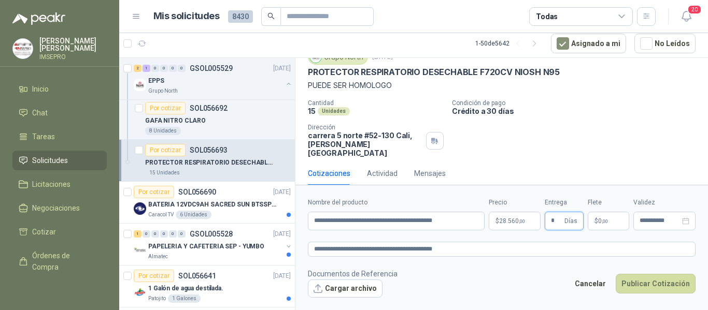
type input "*"
click at [604, 222] on span ",00" at bounding box center [604, 222] width 6 height 6
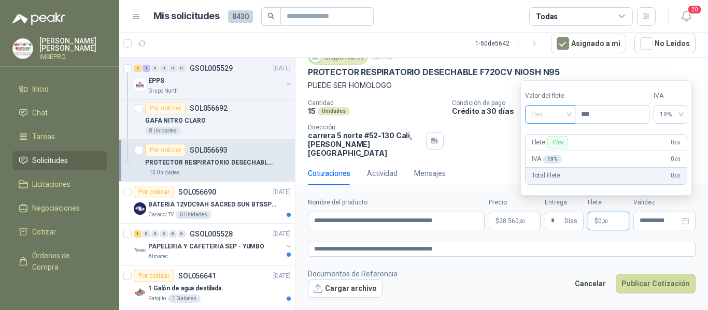
click at [573, 115] on div "Flex" at bounding box center [550, 114] width 50 height 19
click at [555, 149] on div "Incluido" at bounding box center [551, 152] width 36 height 11
click at [352, 288] on button "Cargar archivo" at bounding box center [345, 289] width 75 height 19
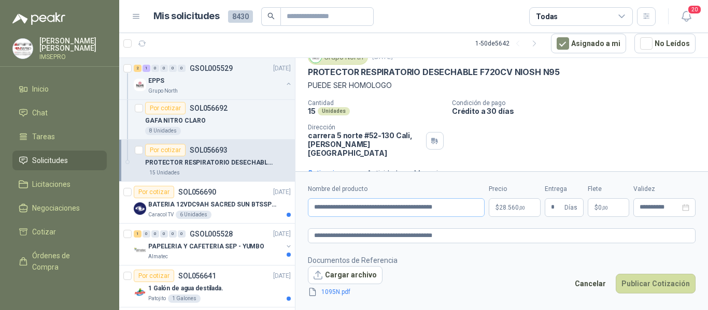
scroll to position [50, 0]
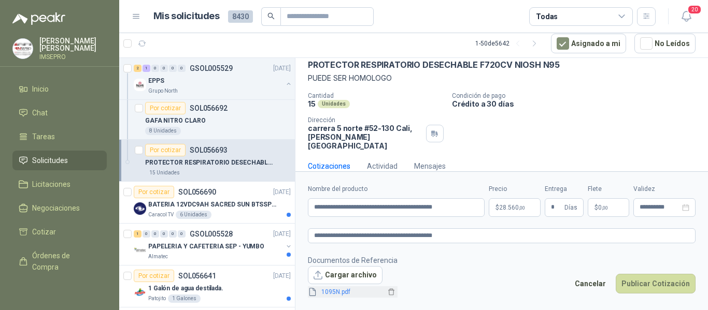
click at [343, 295] on link "1095N.pdf" at bounding box center [351, 292] width 68 height 10
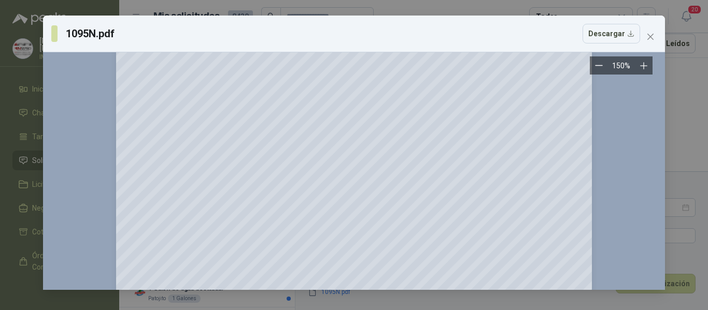
scroll to position [1554, 0]
click at [648, 38] on icon "close" at bounding box center [650, 37] width 8 height 8
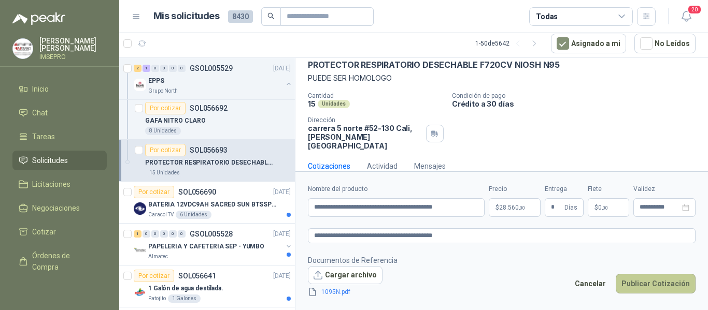
click at [655, 283] on button "Publicar Cotización" at bounding box center [655, 284] width 80 height 20
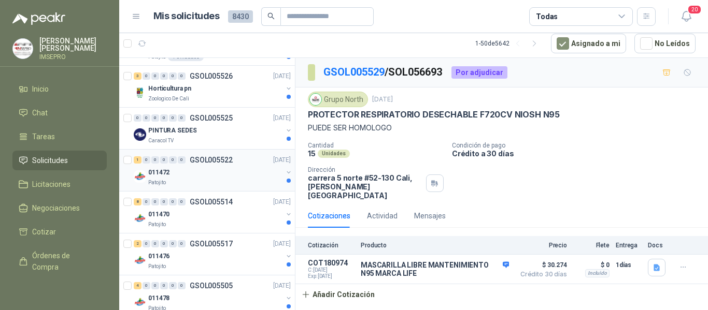
scroll to position [932, 0]
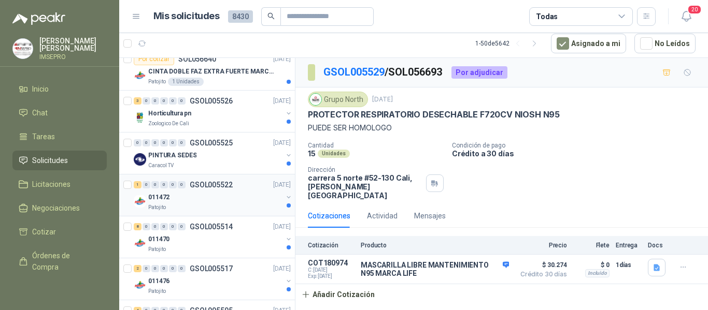
click at [208, 199] on div "011472" at bounding box center [215, 197] width 134 height 12
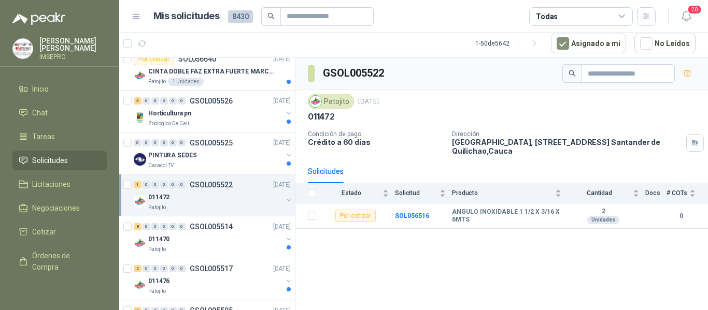
scroll to position [984, 0]
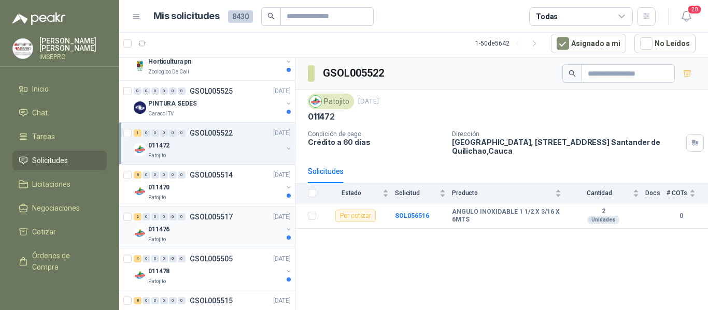
click at [209, 207] on div "2 0 0 0 0 0 GSOL005517 [DATE] 011476 Patojito" at bounding box center [207, 228] width 176 height 42
click at [207, 192] on div "011470" at bounding box center [215, 187] width 134 height 12
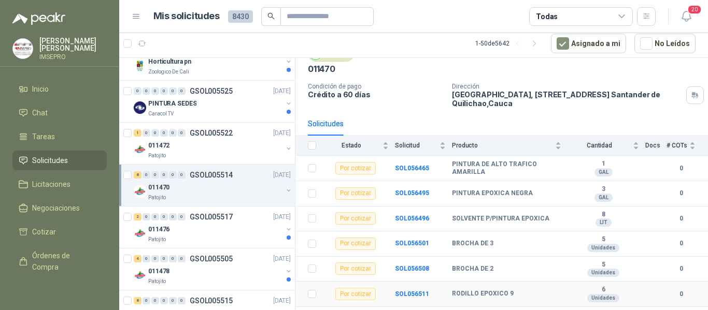
scroll to position [95, 0]
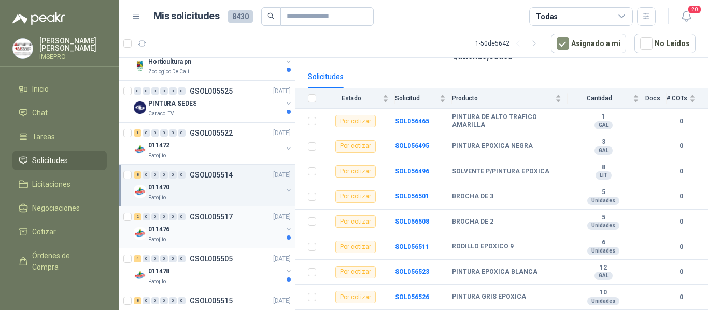
click at [243, 239] on div "Patojito" at bounding box center [215, 240] width 134 height 8
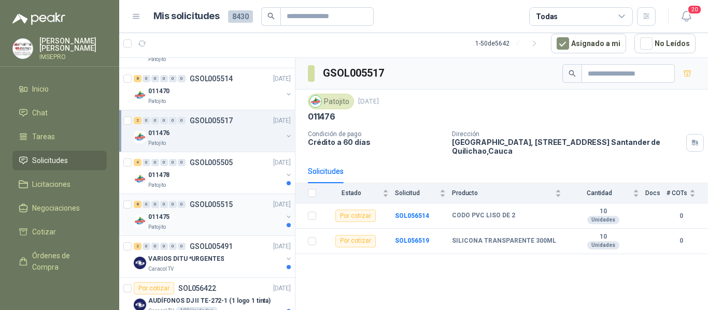
scroll to position [1088, 0]
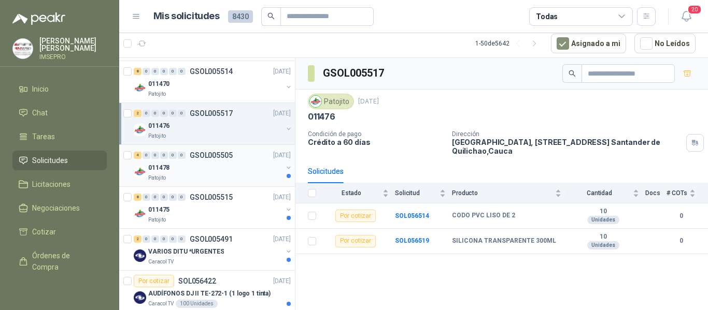
click at [193, 168] on div "011478" at bounding box center [215, 168] width 134 height 12
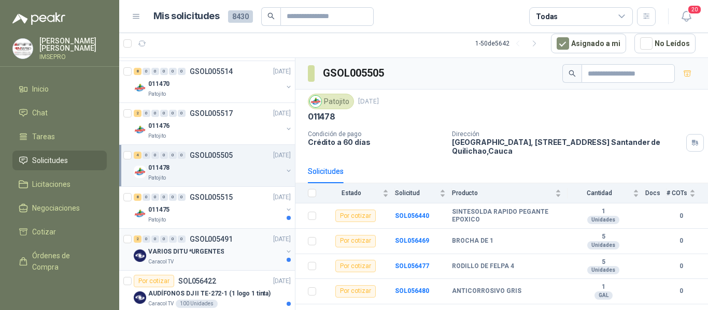
click at [237, 252] on div "VARIOS DITU *URGENTES" at bounding box center [215, 252] width 134 height 12
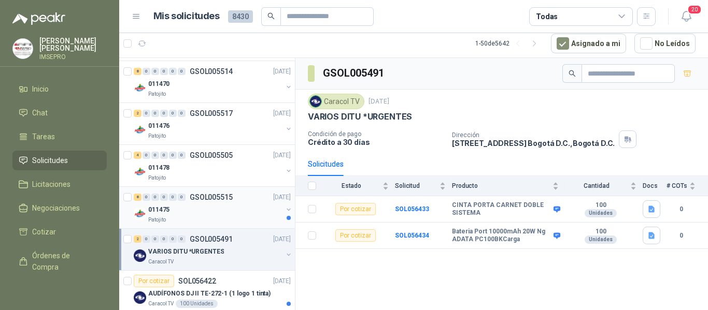
click at [214, 212] on div "011475" at bounding box center [215, 210] width 134 height 12
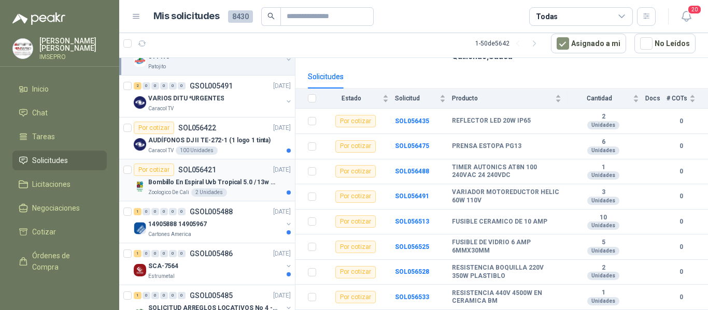
scroll to position [1243, 0]
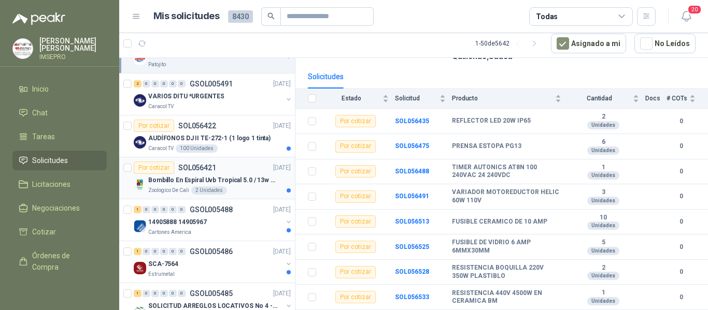
click at [219, 180] on p "Bombillo En Espiral Uvb Tropical 5.0 / 13w Reptiles (ectotermos)" at bounding box center [212, 181] width 129 height 10
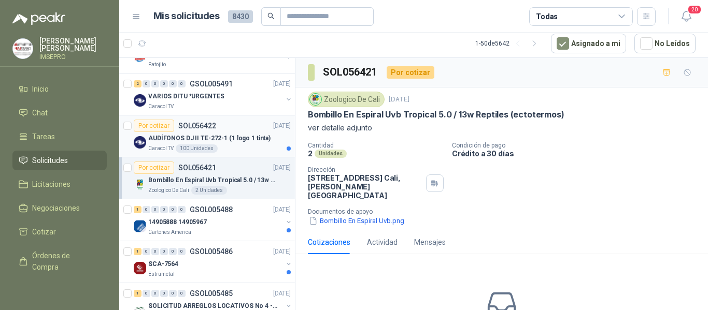
click at [231, 140] on p "AUDÍFONOS DJ II TE-272-1 (1 logo 1 tinta)" at bounding box center [209, 139] width 122 height 10
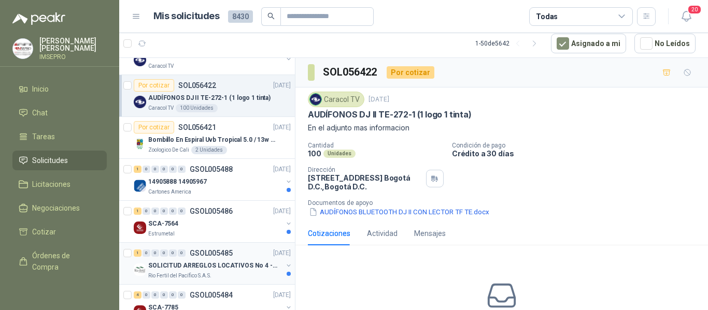
scroll to position [1347, 0]
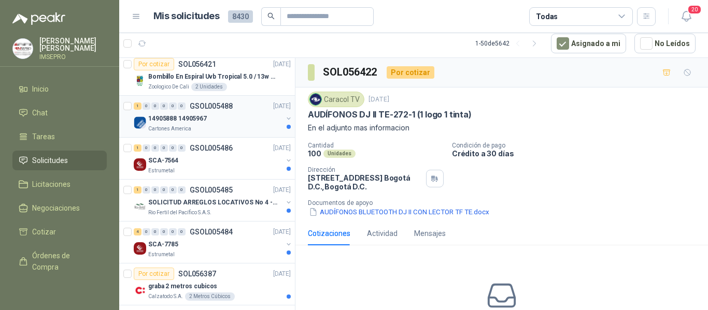
click at [229, 126] on div "Cartones America" at bounding box center [215, 129] width 134 height 8
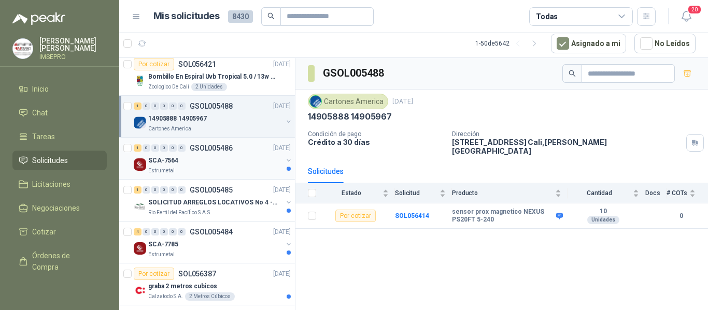
click at [235, 162] on div "SCA-7564" at bounding box center [215, 160] width 134 height 12
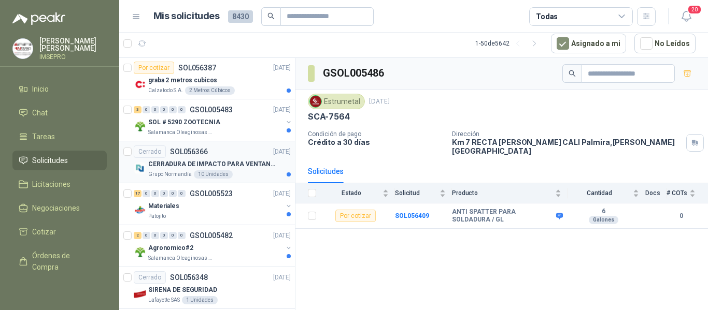
scroll to position [1554, 0]
click at [214, 125] on p "SOL # 5290 ZOOTECNIA" at bounding box center [184, 122] width 72 height 10
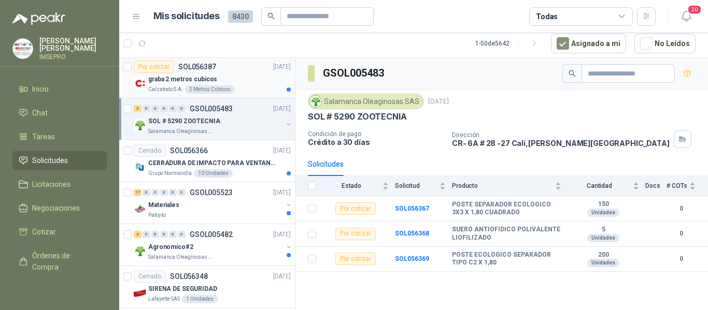
click at [214, 83] on div "graba 2 metros cubicos" at bounding box center [219, 79] width 142 height 12
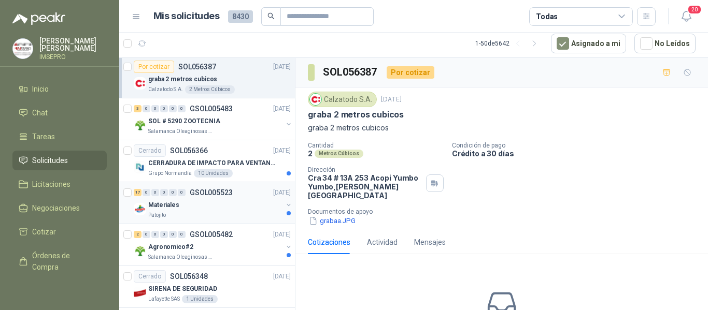
click at [242, 205] on div "Materiales" at bounding box center [215, 205] width 134 height 12
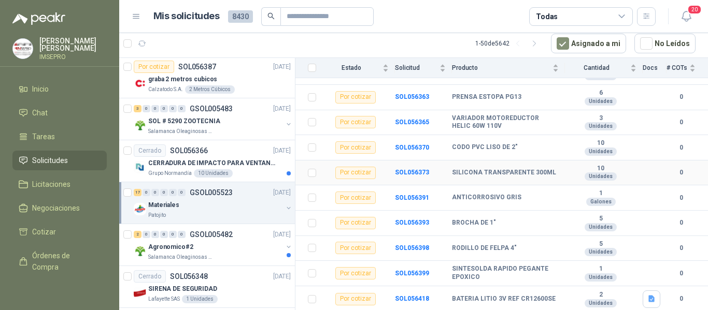
scroll to position [323, 0]
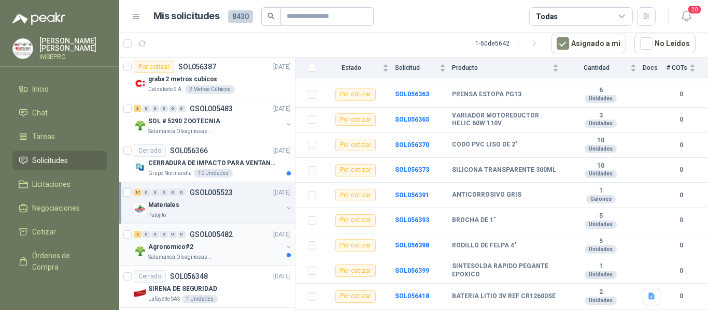
click at [229, 242] on div "Agronomico#2" at bounding box center [215, 247] width 134 height 12
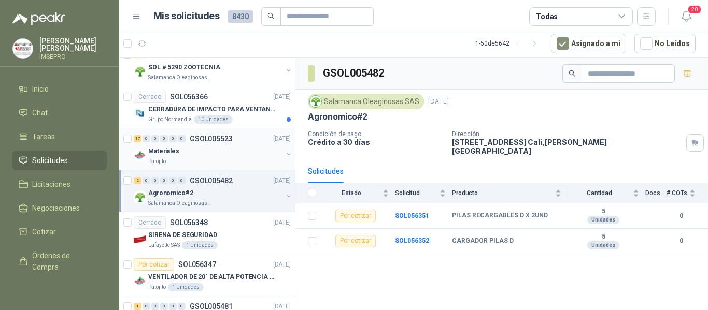
scroll to position [1657, 0]
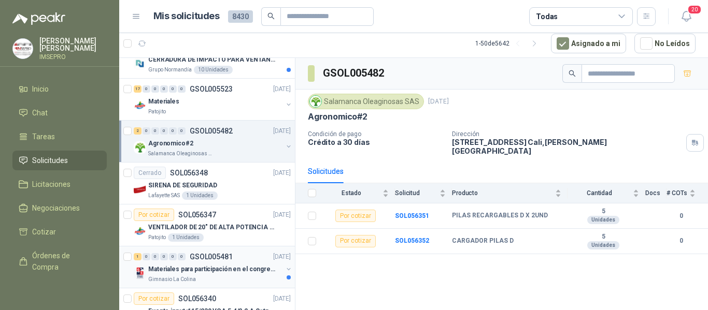
click at [235, 272] on p "Materiales para participación en el congreso, UI" at bounding box center [212, 270] width 129 height 10
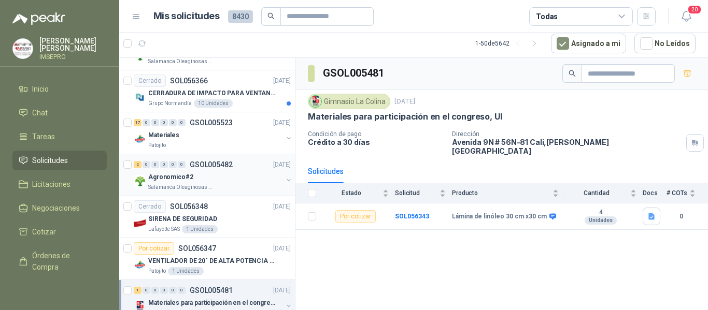
scroll to position [1606, 0]
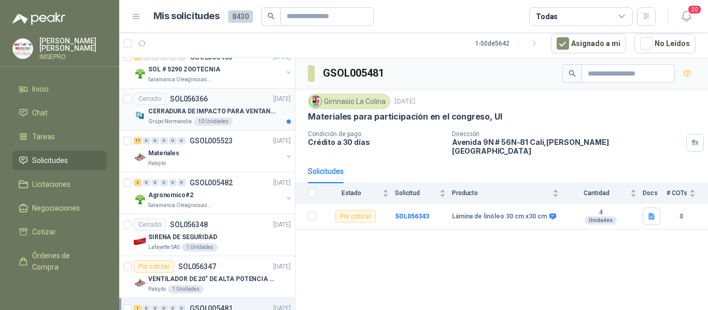
click at [230, 116] on p "CERRADURA DE IMPACTO PARA VENTANAS" at bounding box center [212, 112] width 129 height 10
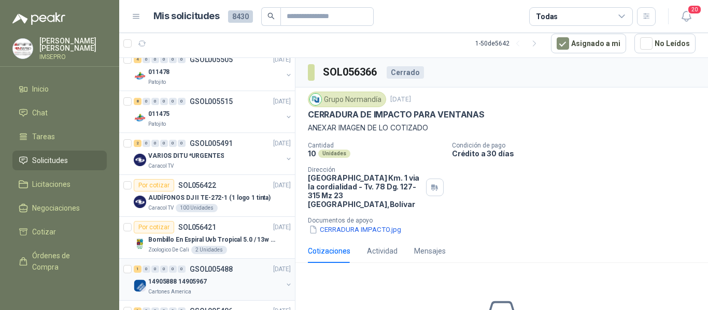
scroll to position [1269, 0]
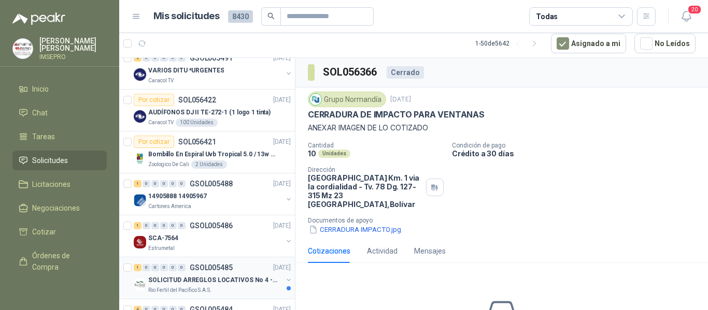
click at [222, 284] on p "SOLICITUD ARREGLOS LOCATIVOS No 4 - PICHINDE" at bounding box center [212, 281] width 129 height 10
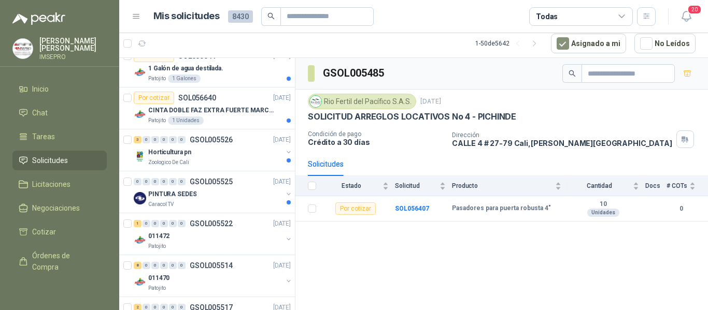
scroll to position [803, 0]
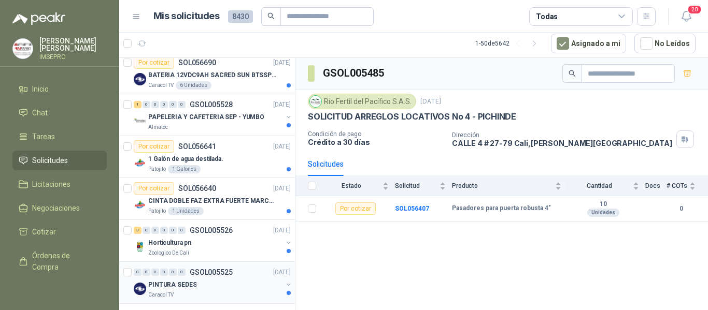
click at [215, 281] on div "PINTURA SEDES" at bounding box center [215, 285] width 134 height 12
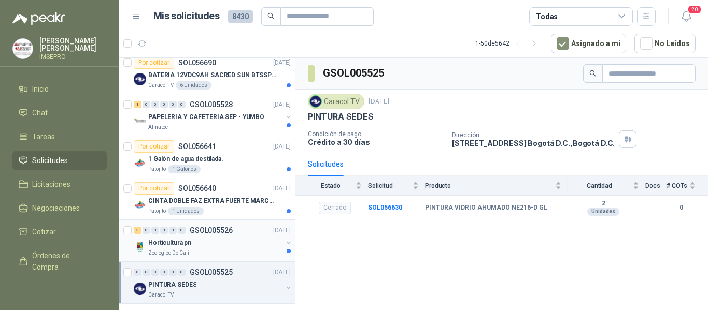
click at [213, 245] on div "Horticultura pn" at bounding box center [215, 243] width 134 height 12
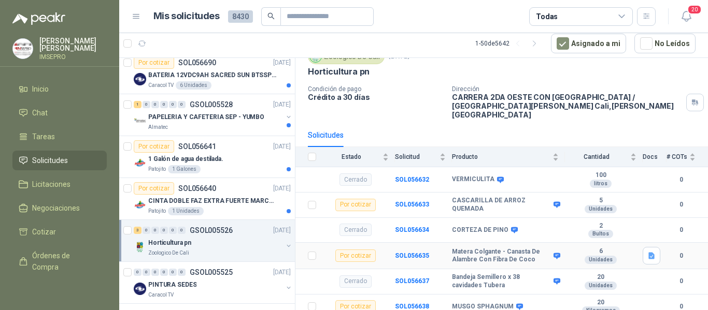
scroll to position [46, 0]
click at [242, 208] on div "Patojito 1 Unidades" at bounding box center [219, 211] width 142 height 8
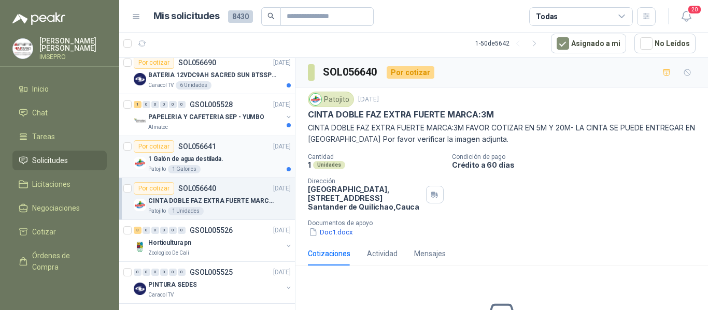
click at [233, 165] on div "1 Galón de agua destilada. Patojito 1 Galones" at bounding box center [219, 163] width 142 height 21
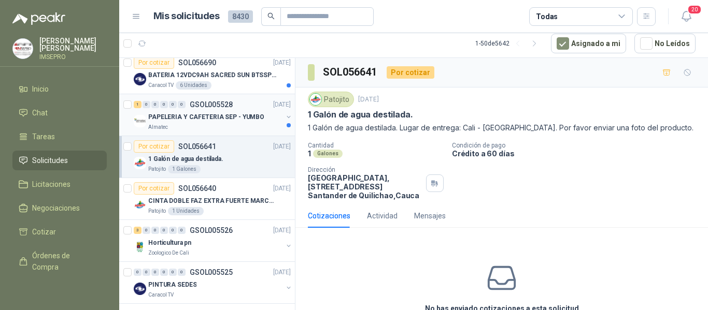
click at [243, 119] on p "PAPELERIA Y CAFETERIA SEP - YUMBO" at bounding box center [206, 117] width 116 height 10
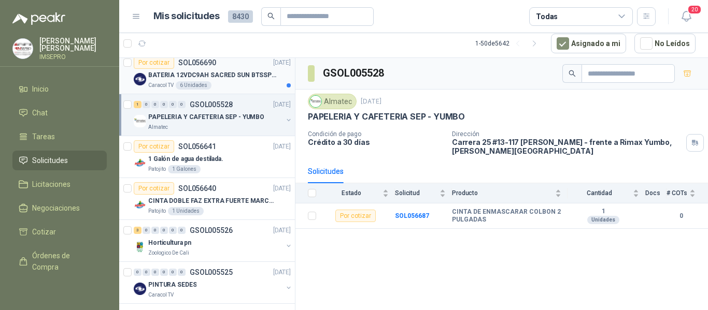
click at [245, 83] on div "Caracol TV 6 Unidades" at bounding box center [219, 85] width 142 height 8
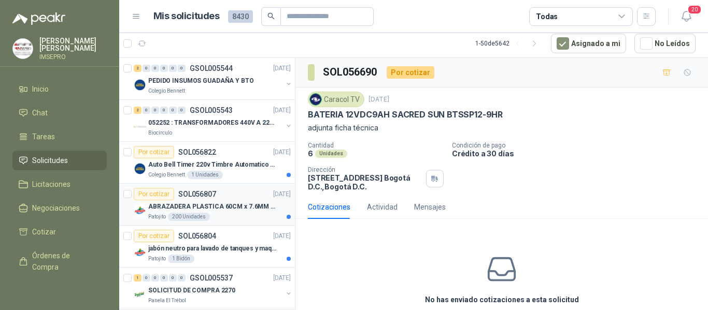
scroll to position [104, 0]
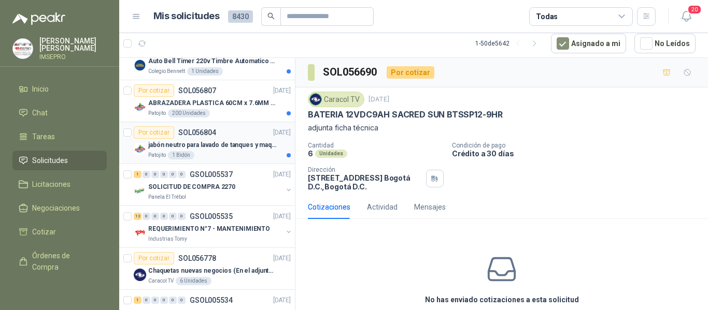
click at [207, 147] on p "jabón neutro para lavado de tanques y maquinas." at bounding box center [212, 145] width 129 height 10
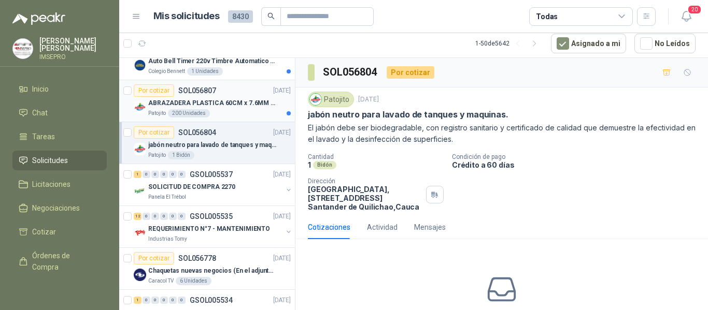
click at [210, 104] on p "ABRAZADERA PLASTICA 60CM x 7.6MM ANCHA" at bounding box center [212, 103] width 129 height 10
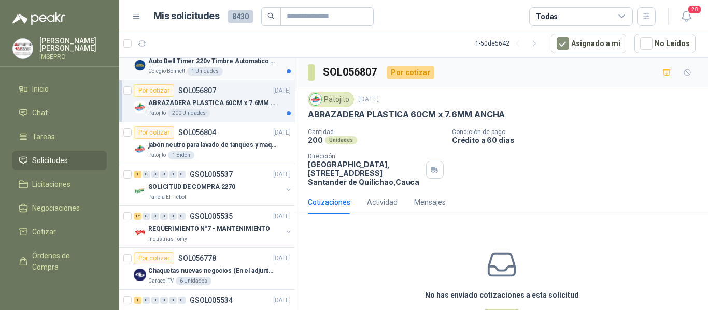
click at [224, 67] on div "Auto Bell Timer 220v Timbre Automatico Para Colegios, Indust" at bounding box center [219, 61] width 142 height 12
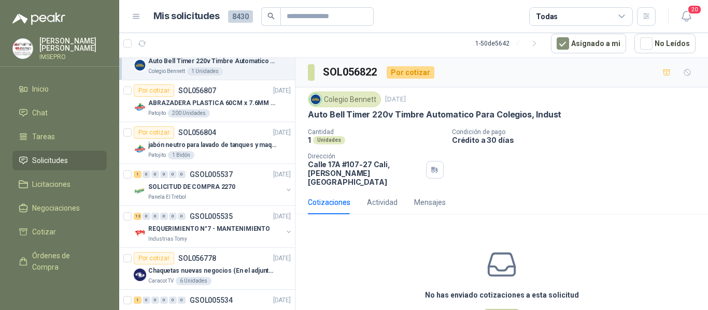
click at [119, 38] on link "Por cotizar SOL056822 [DATE] Auto Bell Timer 220v Timbre Automatico Para Colegi…" at bounding box center [207, 59] width 176 height 42
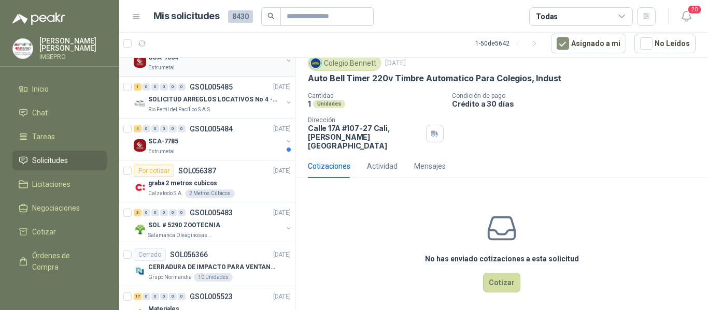
scroll to position [1450, 0]
click at [233, 222] on div "SOL # 5290 ZOOTECNIA" at bounding box center [215, 225] width 134 height 12
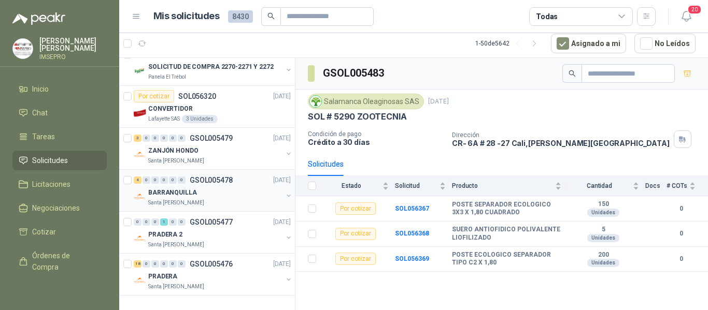
scroll to position [1994, 0]
click at [207, 157] on div "Santa [PERSON_NAME]" at bounding box center [215, 161] width 134 height 8
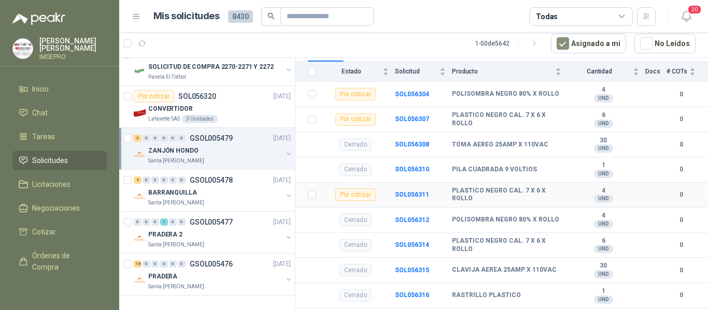
scroll to position [145, 0]
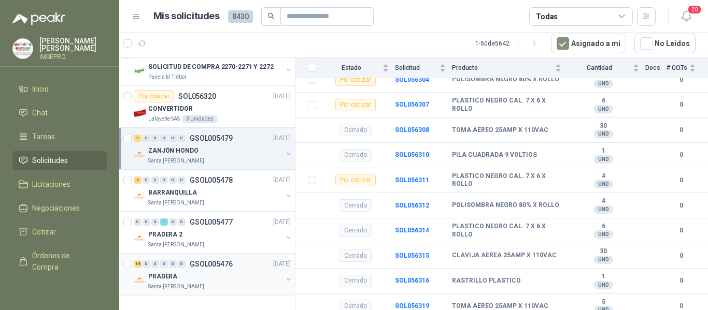
click at [206, 283] on div "Santa [PERSON_NAME]" at bounding box center [215, 287] width 134 height 8
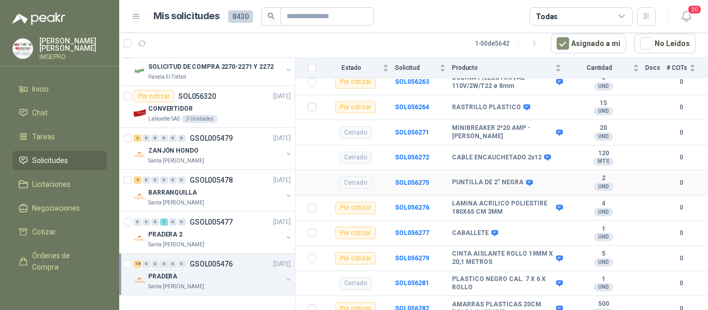
scroll to position [1051, 0]
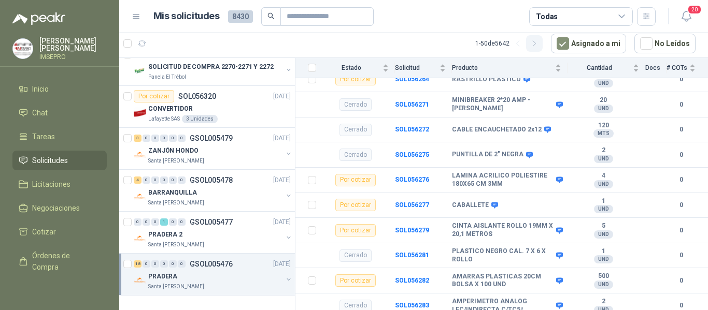
click at [535, 44] on icon "button" at bounding box center [533, 43] width 3 height 5
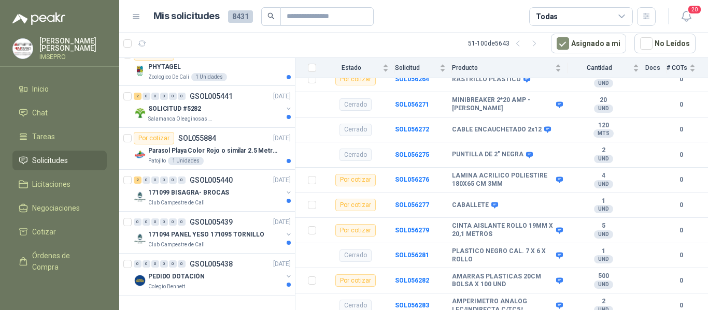
scroll to position [0, 0]
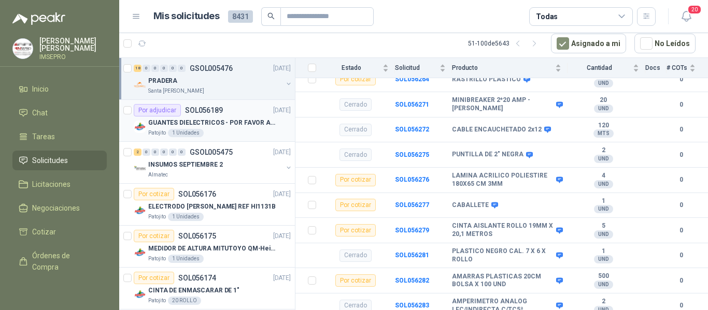
click at [233, 126] on p "GUANTES DIELECTRICOS - POR FAVOR ADJUNTAR SU FICHA TECNICA" at bounding box center [212, 123] width 129 height 10
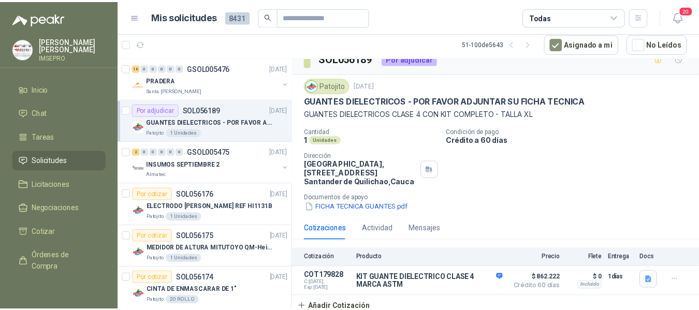
scroll to position [21, 0]
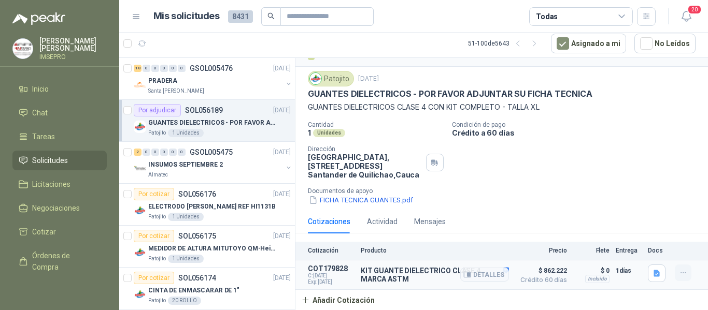
click at [679, 274] on icon "button" at bounding box center [683, 273] width 9 height 9
click at [635, 230] on button "Editar" at bounding box center [661, 231] width 83 height 17
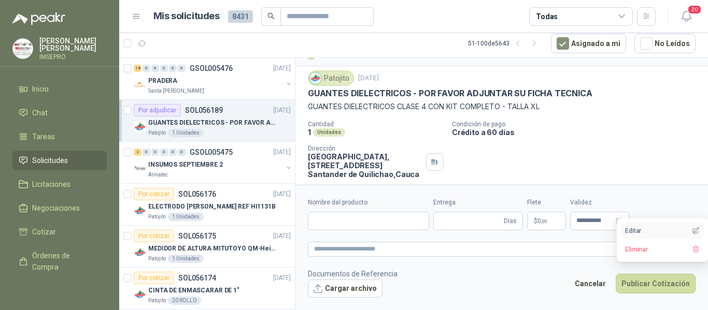
type input "**********"
type input "*"
type input "**********"
type textarea "**********"
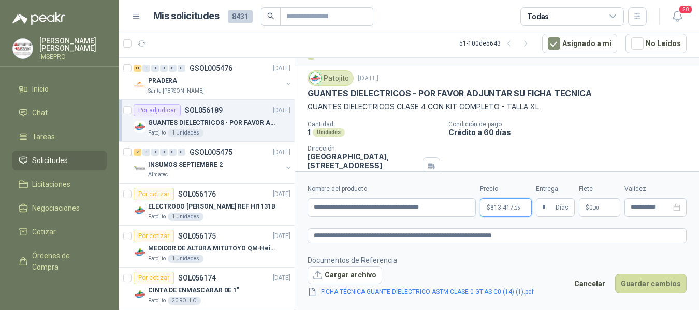
click at [511, 206] on body "[PERSON_NAME] IMSEPRO Inicio Chat Tareas Solicitudes Licitaciones Negociaciones…" at bounding box center [349, 155] width 699 height 310
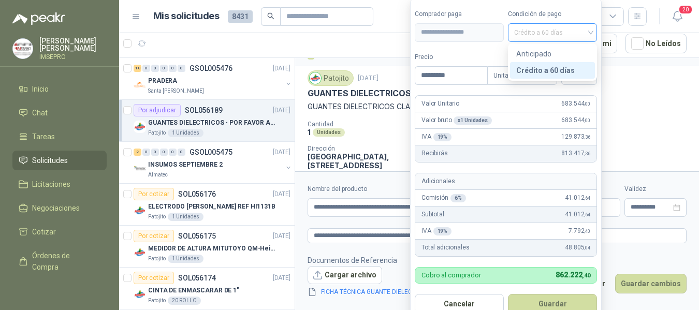
click at [594, 35] on div "Crédito a 60 días" at bounding box center [552, 32] width 89 height 19
click at [556, 68] on div "Crédito a 60 días" at bounding box center [552, 70] width 73 height 11
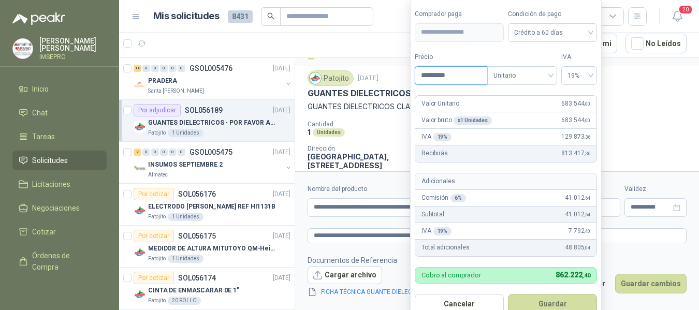
click at [468, 75] on input "*********" at bounding box center [451, 76] width 72 height 18
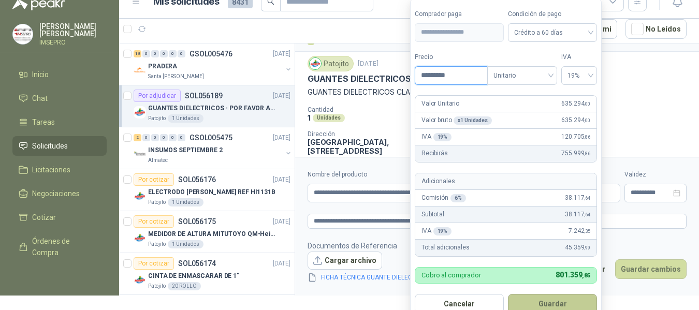
type input "*********"
click at [544, 307] on button "Guardar" at bounding box center [552, 304] width 89 height 20
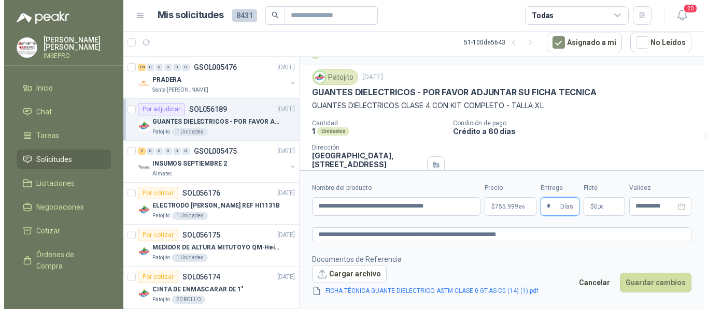
scroll to position [0, 0]
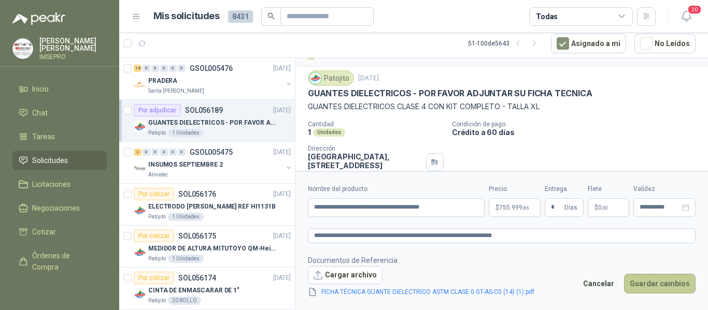
click at [639, 283] on button "Guardar cambios" at bounding box center [659, 284] width 71 height 20
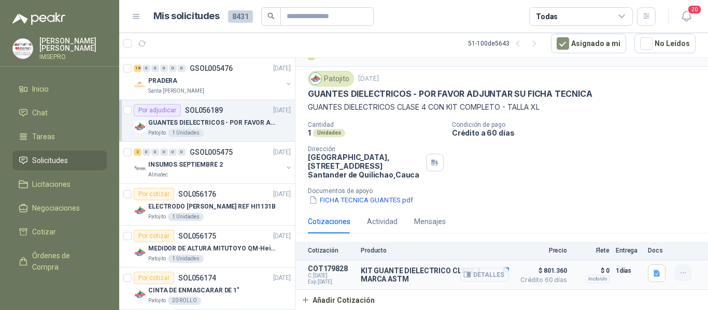
click at [679, 270] on icon "button" at bounding box center [683, 273] width 9 height 9
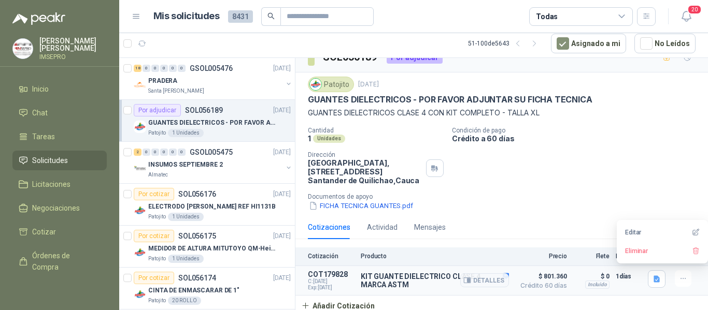
scroll to position [21, 0]
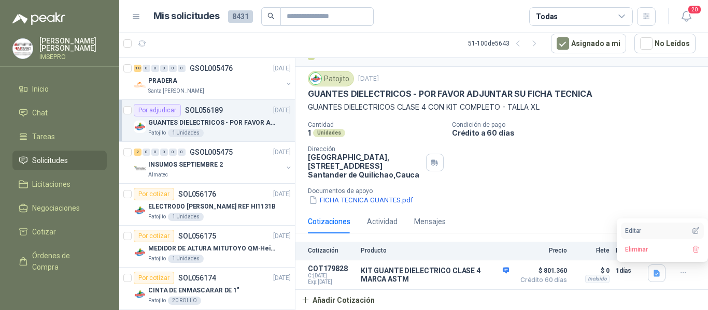
click at [627, 230] on button "Editar" at bounding box center [661, 231] width 83 height 17
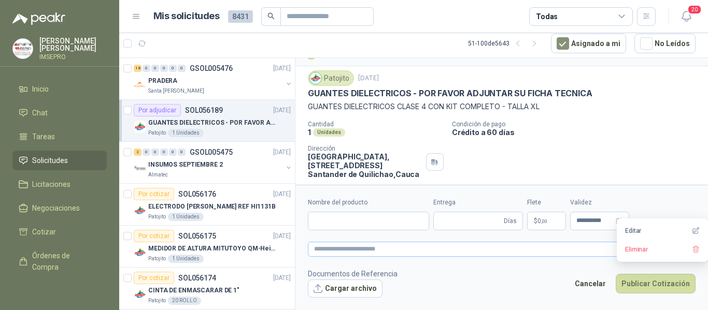
type input "**********"
type input "*"
type input "**********"
type textarea "**********"
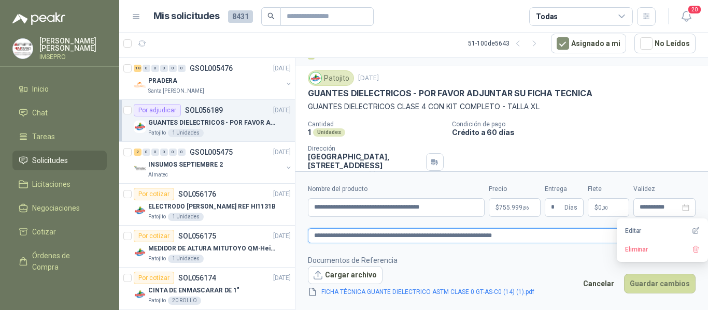
click at [473, 235] on textarea "**********" at bounding box center [501, 235] width 387 height 15
type textarea "**********"
click at [510, 209] on body "[PERSON_NAME] IMSEPRO Inicio Chat Tareas Solicitudes Licitaciones Negociaciones…" at bounding box center [354, 155] width 708 height 310
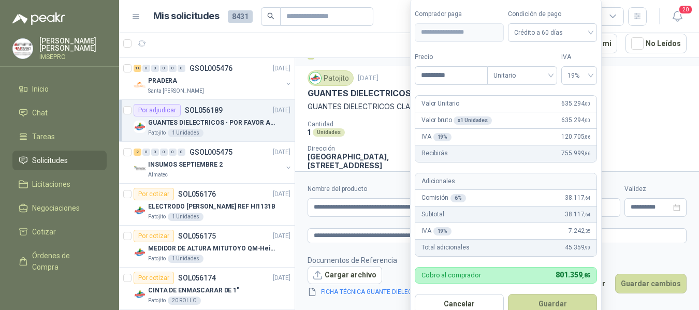
click at [550, 300] on button "Guardar" at bounding box center [552, 304] width 89 height 20
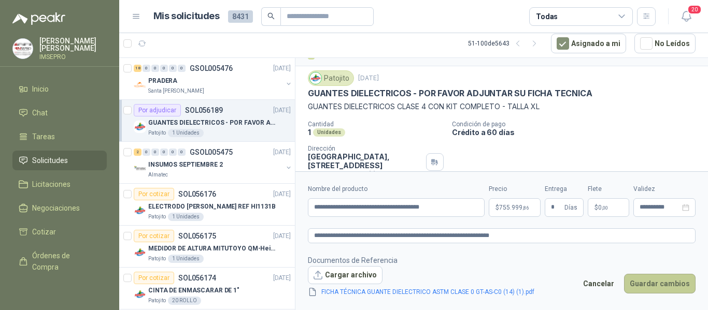
click at [643, 287] on button "Guardar cambios" at bounding box center [659, 284] width 71 height 20
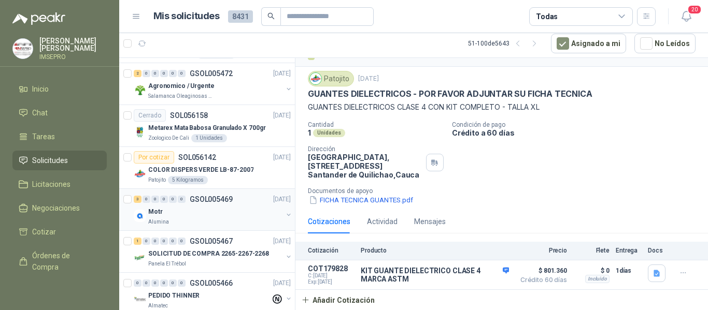
scroll to position [466, 0]
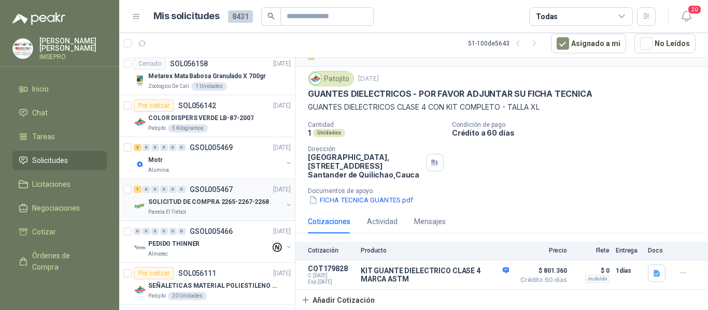
click at [233, 201] on p "SOLICITUD DE COMPRA 2265-2267-2268" at bounding box center [208, 202] width 121 height 10
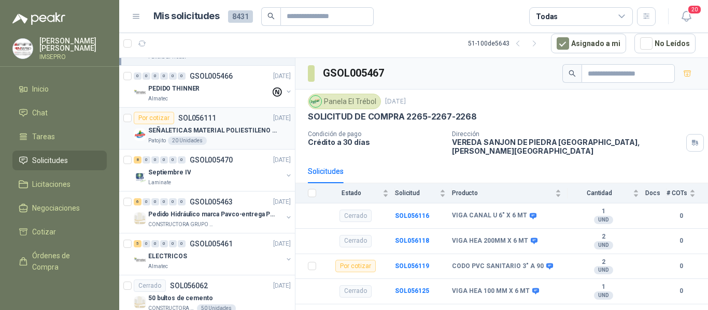
scroll to position [673, 0]
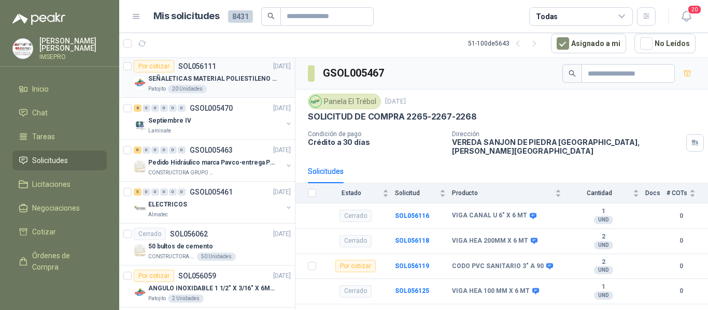
click at [227, 81] on p "SEÑALETICAS MATERIAL POLIESTILENO CON VINILO LAMINADO CALIBRE 60" at bounding box center [212, 79] width 129 height 10
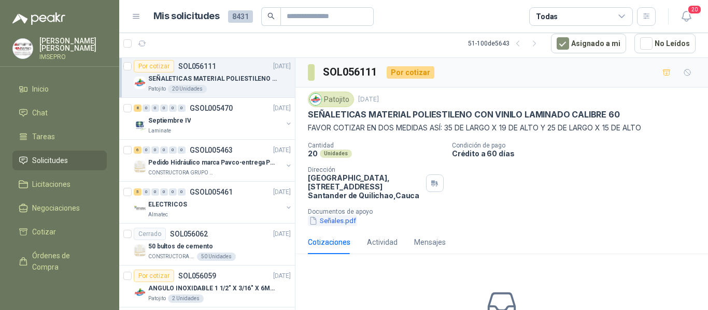
click at [350, 220] on button "Señales.pdf" at bounding box center [332, 220] width 49 height 11
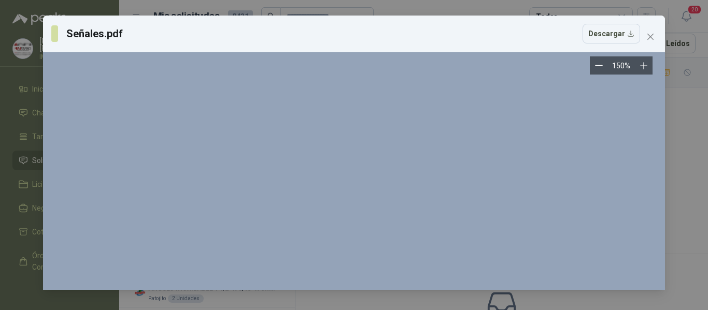
scroll to position [3626, 0]
click at [650, 32] on button "Close" at bounding box center [650, 36] width 17 height 17
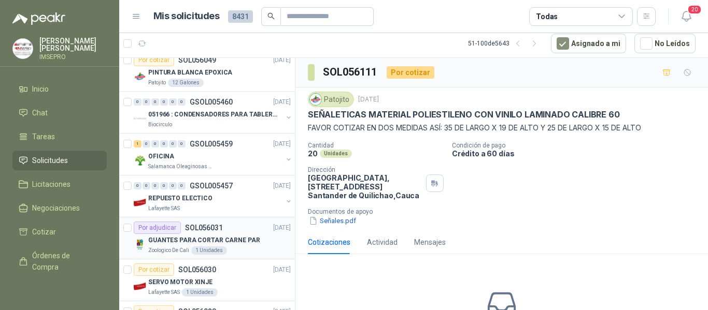
scroll to position [1243, 0]
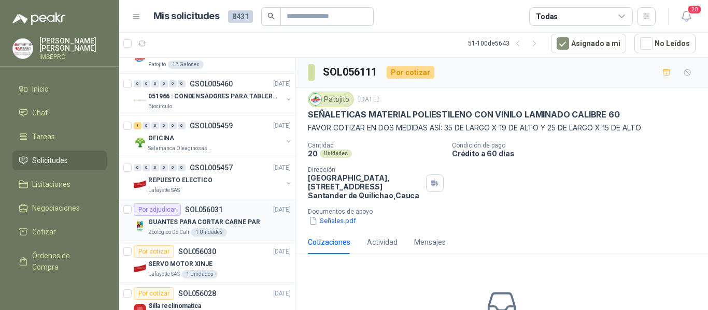
click at [165, 225] on p "GUANTES PARA CORTAR CARNE PAR" at bounding box center [204, 223] width 112 height 10
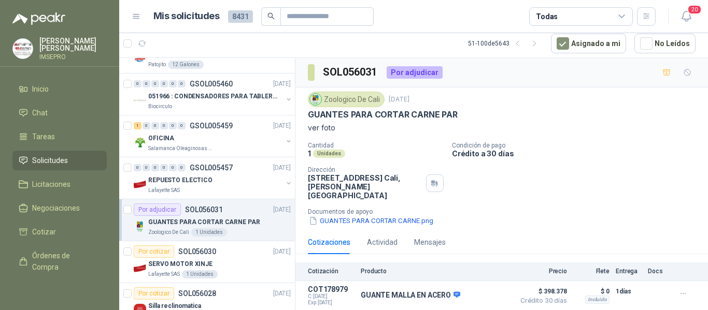
scroll to position [12, 0]
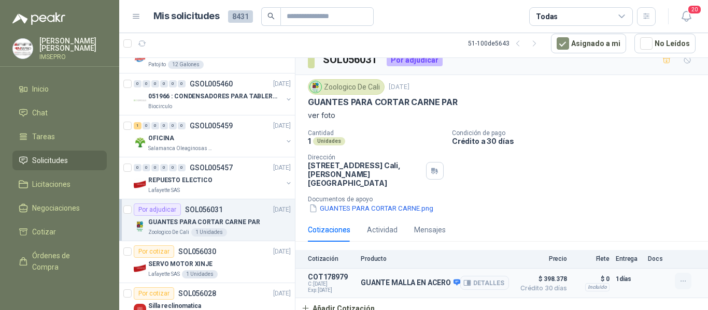
click at [679, 277] on icon "button" at bounding box center [683, 281] width 9 height 9
click at [630, 234] on button "Editar" at bounding box center [661, 231] width 83 height 17
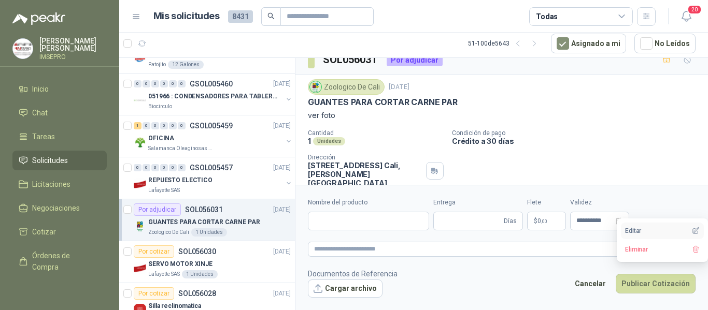
type input "**********"
type input "*"
type input "**********"
type textarea "**********"
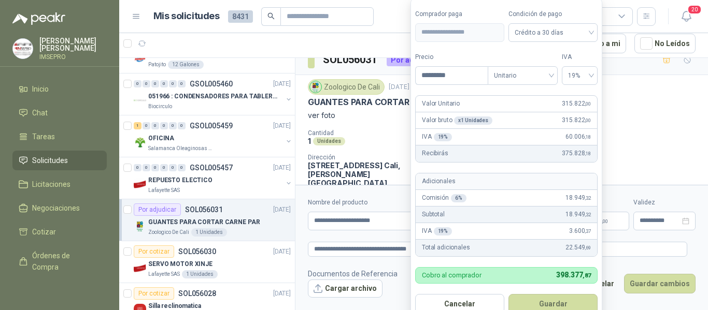
click at [529, 223] on body "[PERSON_NAME] IMSEPRO Inicio Chat Tareas Solicitudes Licitaciones Negociaciones…" at bounding box center [354, 155] width 708 height 310
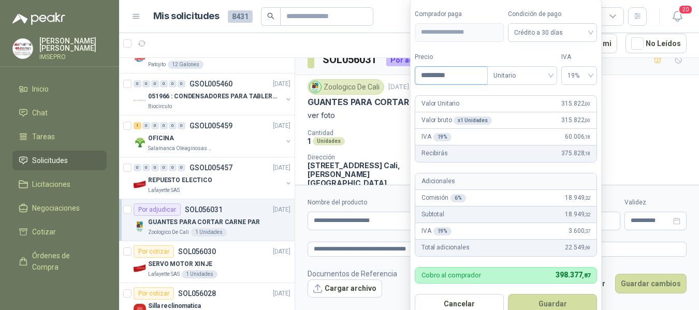
click at [456, 78] on input "*********" at bounding box center [451, 76] width 72 height 18
type input "*"
type input "*********"
click at [539, 210] on div "Subtotal 17.611 ,74" at bounding box center [505, 215] width 181 height 17
click at [544, 302] on button "Guardar" at bounding box center [552, 304] width 89 height 20
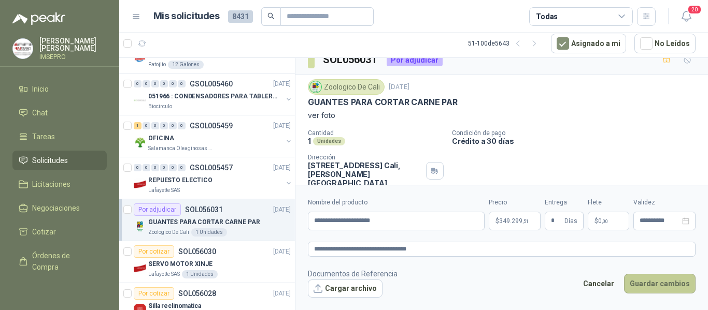
click at [646, 281] on button "Guardar cambios" at bounding box center [659, 284] width 71 height 20
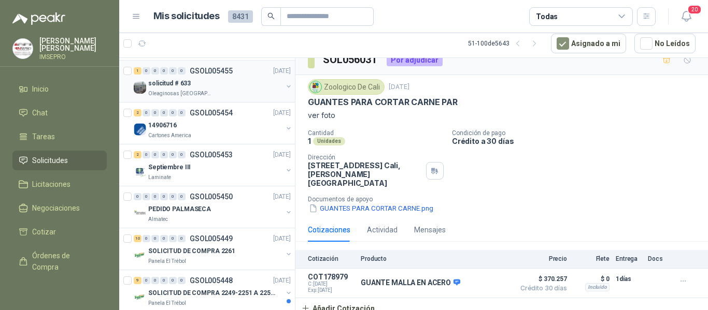
scroll to position [1554, 0]
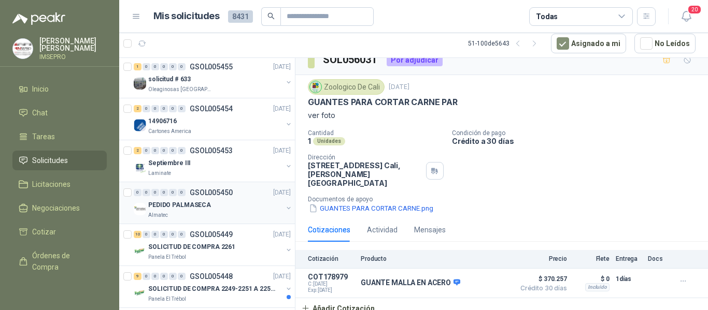
click at [214, 208] on div "PEDIDO PALMASECA" at bounding box center [215, 205] width 134 height 12
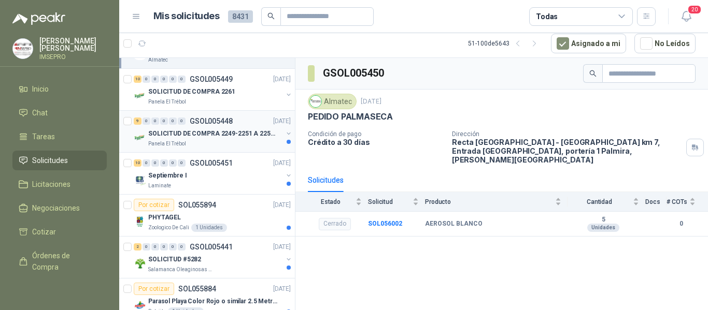
scroll to position [1761, 0]
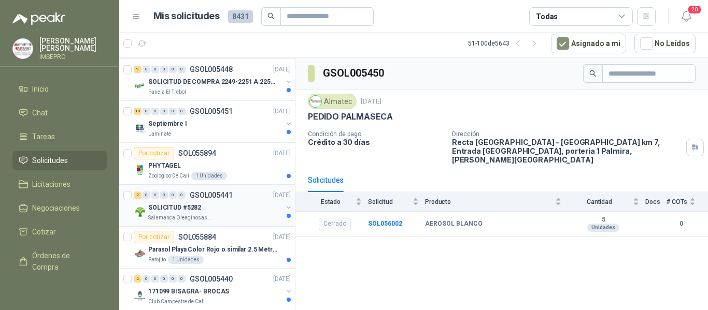
click at [224, 211] on div "SOLICITUD #5282" at bounding box center [215, 207] width 134 height 12
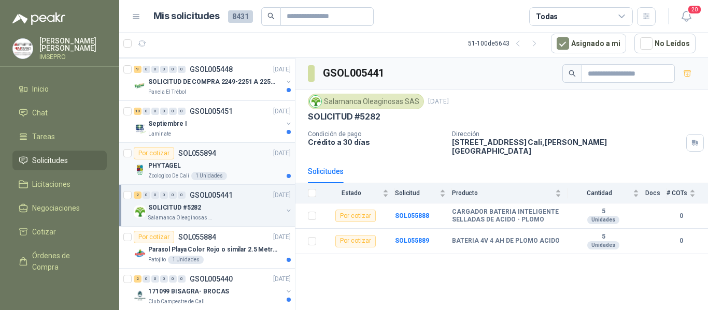
click at [228, 171] on div "PHYTAGEL" at bounding box center [219, 166] width 142 height 12
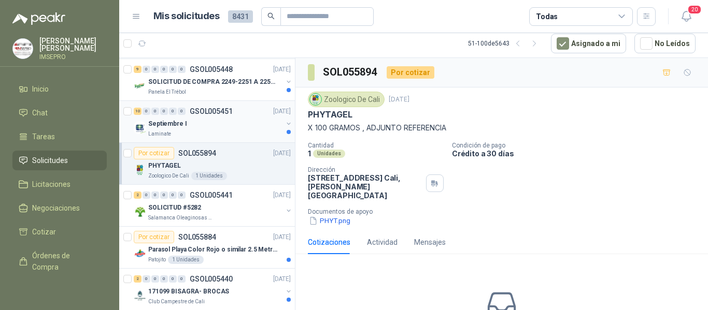
click at [218, 125] on div "Septiembre I" at bounding box center [215, 124] width 134 height 12
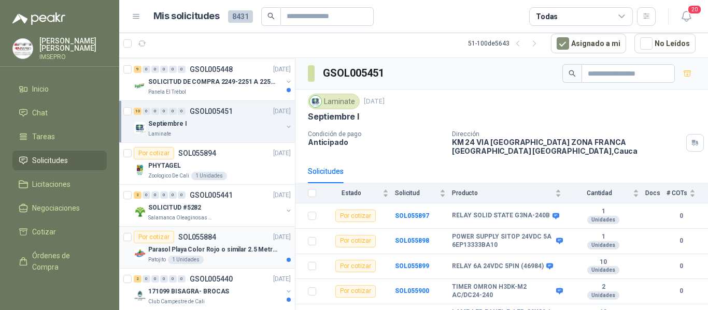
click at [238, 256] on div "Patojito 1 Unidades" at bounding box center [219, 260] width 142 height 8
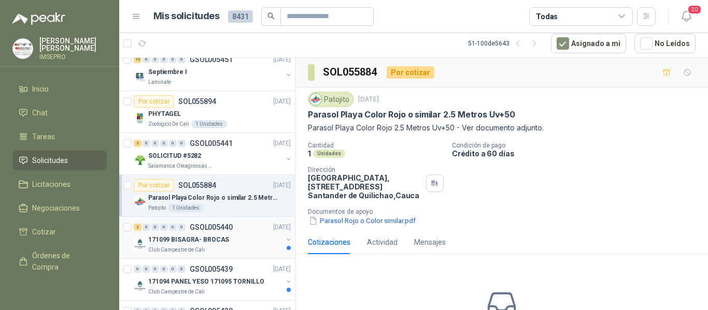
scroll to position [1868, 0]
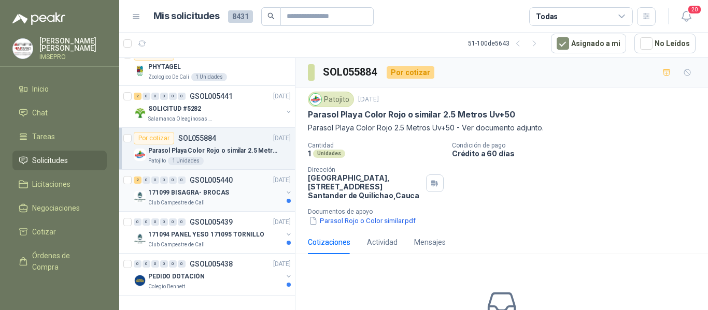
click at [214, 188] on p "171099 BISAGRA- BROCAS" at bounding box center [188, 193] width 81 height 10
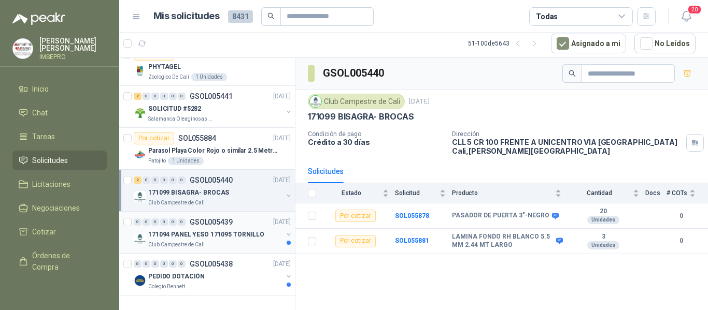
click at [232, 230] on p "171094 PANEL YESO 171095 TORNILLO" at bounding box center [206, 235] width 116 height 10
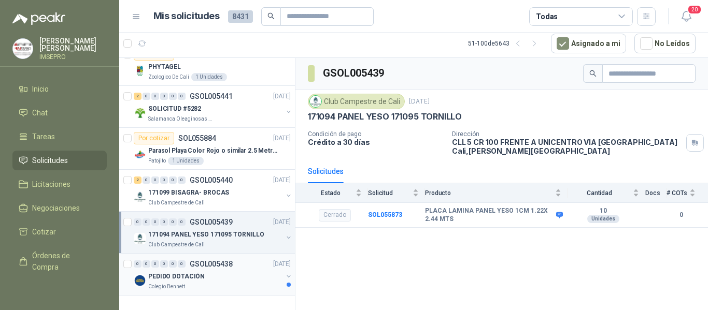
click at [221, 270] on div "PEDIDO DOTACIÓN" at bounding box center [215, 276] width 134 height 12
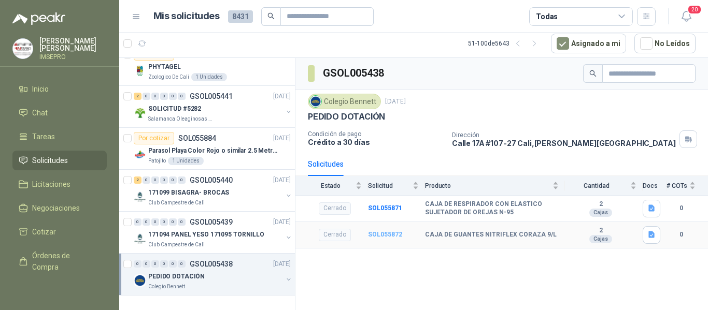
click at [385, 235] on b "SOL055872" at bounding box center [385, 234] width 34 height 7
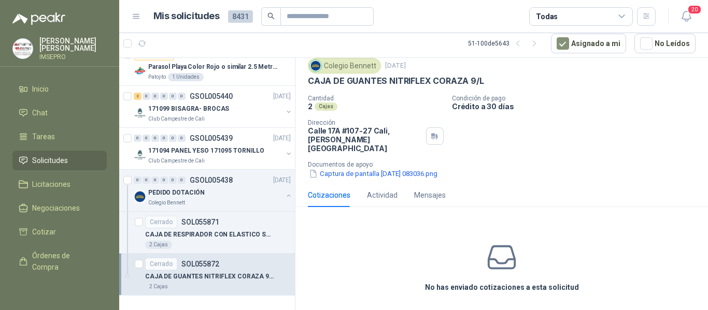
scroll to position [1952, 0]
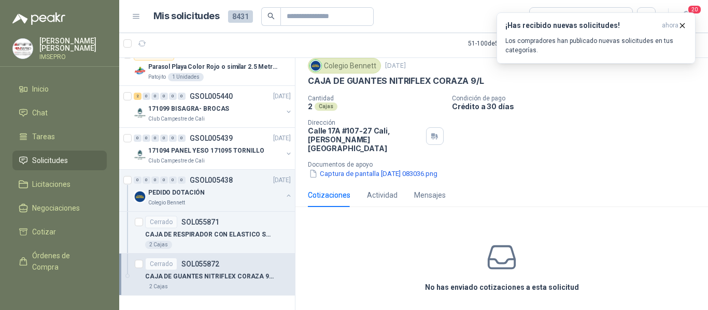
click at [533, 86] on div "CAJA DE GUANTES NITRIFLEX CORAZA 9/L" at bounding box center [501, 81] width 387 height 11
click at [682, 24] on icon "button" at bounding box center [681, 25] width 9 height 9
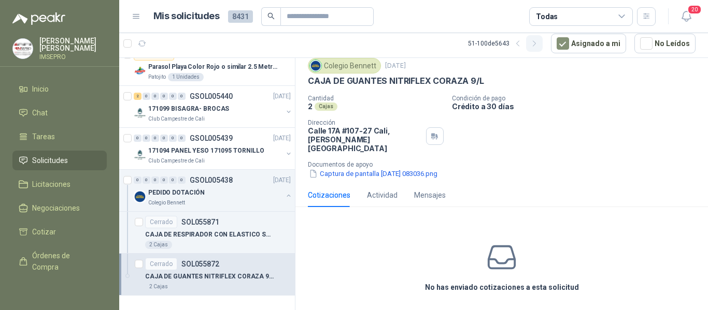
click at [535, 42] on icon "button" at bounding box center [533, 43] width 3 height 5
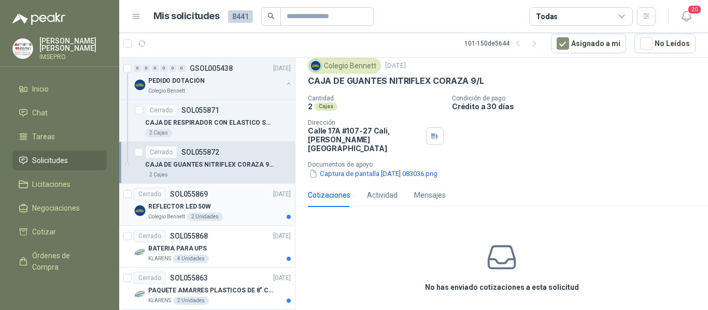
scroll to position [52, 0]
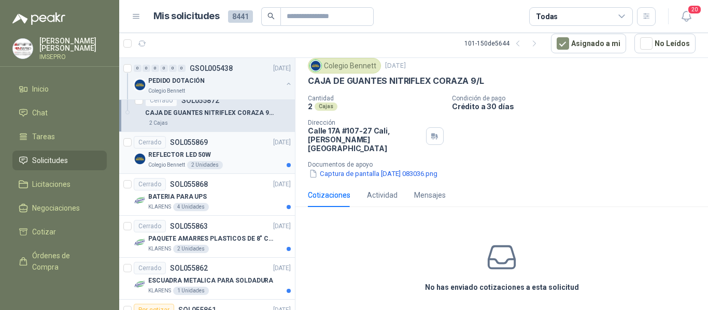
click at [241, 159] on div "REFLECTOR LED 50W" at bounding box center [219, 155] width 142 height 12
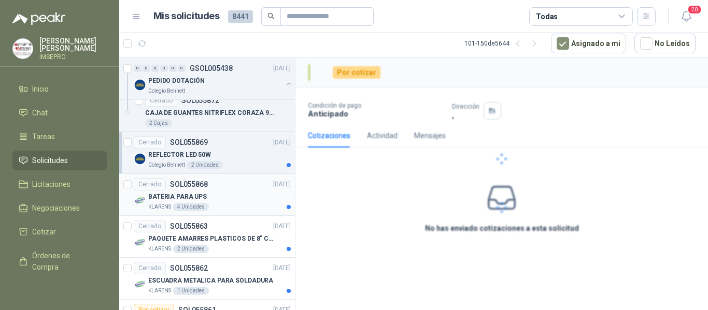
click at [232, 192] on div "BATERIA PARA UPS" at bounding box center [219, 197] width 142 height 12
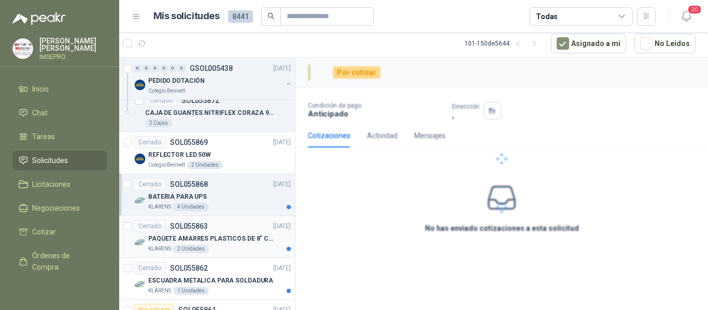
click at [233, 232] on div "Cerrado SOL055863 [DATE]" at bounding box center [212, 226] width 157 height 12
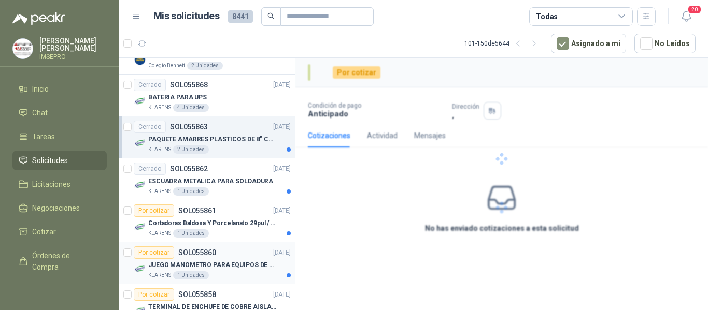
scroll to position [155, 0]
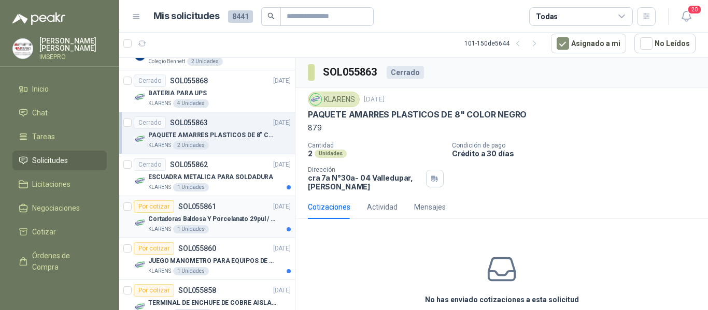
click at [235, 222] on p "Cortadoras Baldosa Y Porcelanato 29pul / 74cm - Truper 15827" at bounding box center [212, 219] width 129 height 10
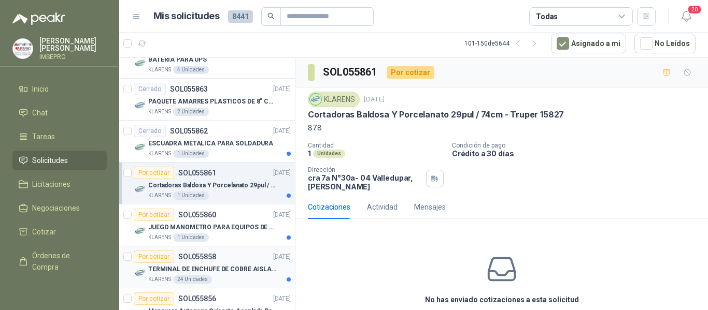
scroll to position [207, 0]
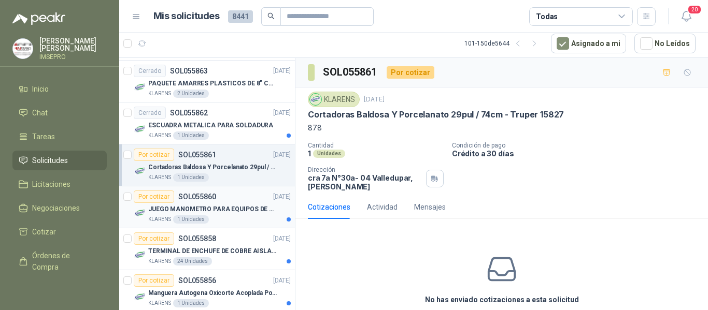
click at [228, 212] on p "JUEGO MANOMETRO PARA EQUIPOS DE ARGON Y OXICORTE VICTOR" at bounding box center [212, 210] width 129 height 10
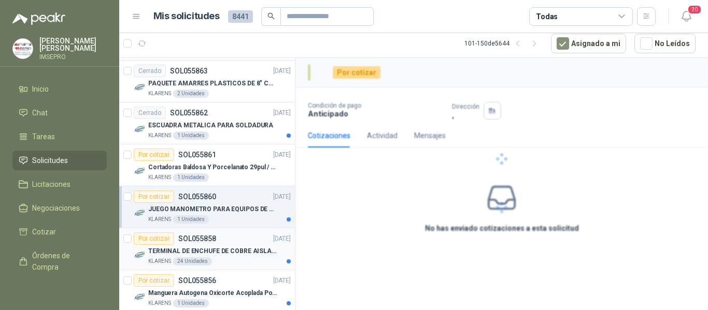
click at [224, 252] on p "TERMINAL DE ENCHUFE DE COBRE AISLADO PARA 12AWG" at bounding box center [212, 252] width 129 height 10
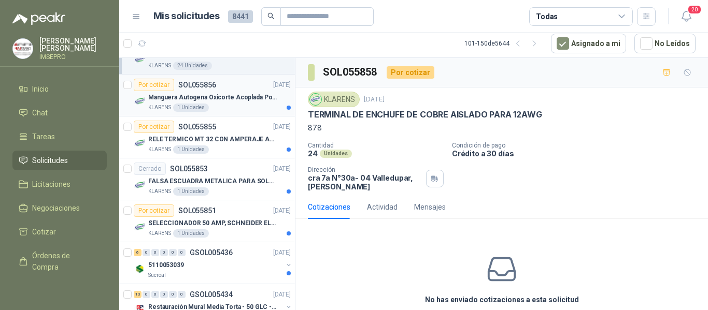
scroll to position [414, 0]
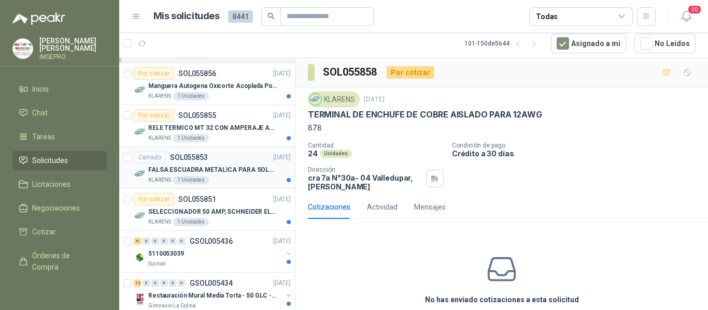
click at [223, 166] on p "FALSA ESCUADRA METALICA PARA SOLDADIRA" at bounding box center [212, 170] width 129 height 10
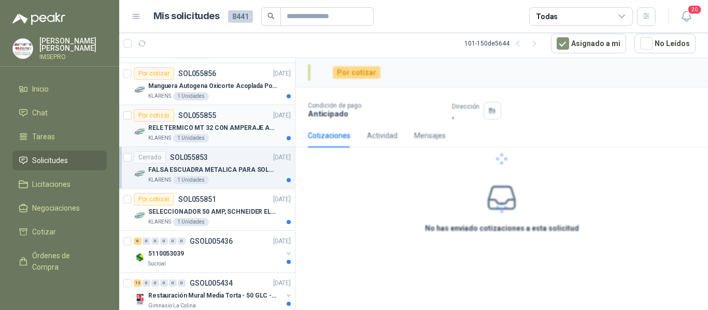
click at [238, 123] on p "RELE TERMICO MT 32 CON AMPERAJE ADJUSTABLE ENTRE 16A - 22A, MARCA LS" at bounding box center [212, 128] width 129 height 10
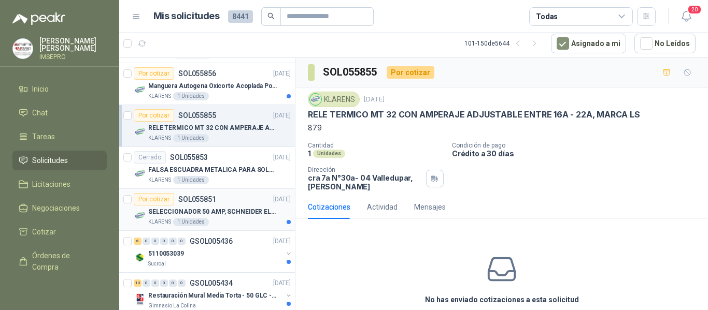
click at [245, 204] on div "Por cotizar SOL055851 [DATE]" at bounding box center [212, 199] width 157 height 12
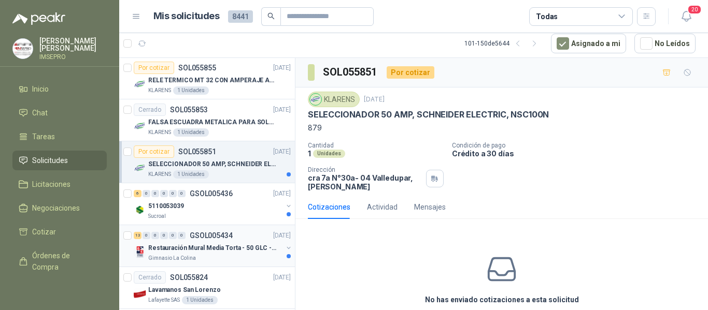
scroll to position [518, 0]
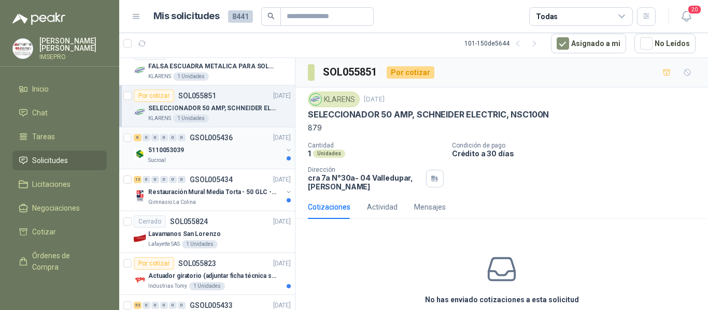
click at [207, 153] on div "5110053039" at bounding box center [215, 150] width 134 height 12
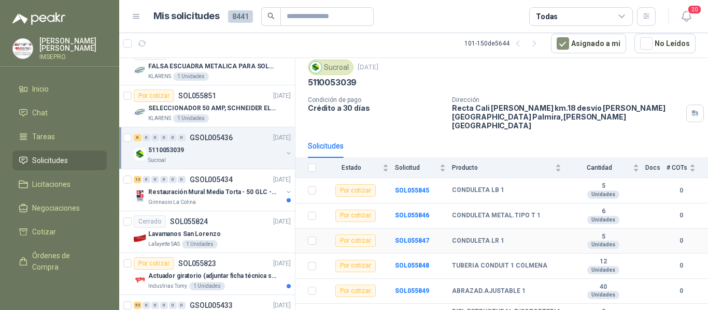
scroll to position [45, 0]
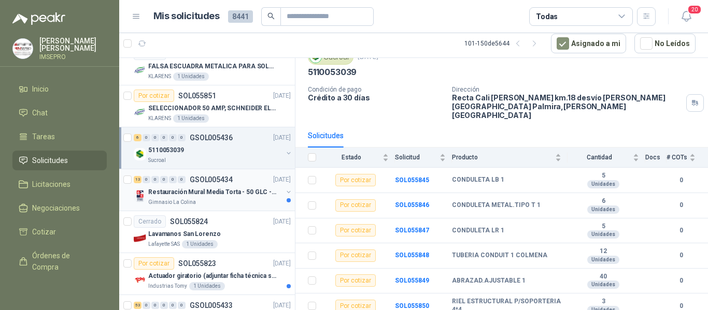
click at [246, 195] on p "Restauración Mural Media Torta - 50 GLC - URGENTE" at bounding box center [212, 192] width 129 height 10
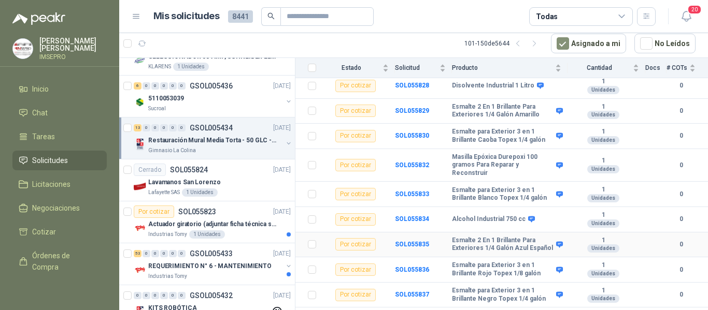
scroll to position [207, 0]
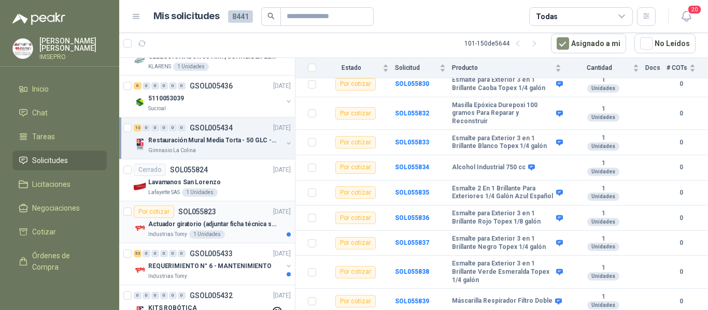
click at [250, 227] on p "Actuador giratorio (adjuntar ficha técnica si es diferente a festo)" at bounding box center [212, 225] width 129 height 10
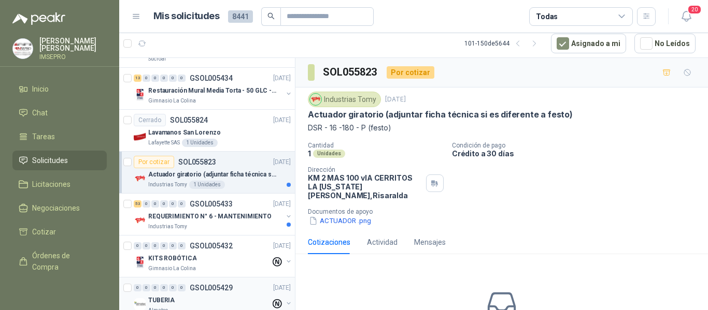
scroll to position [673, 0]
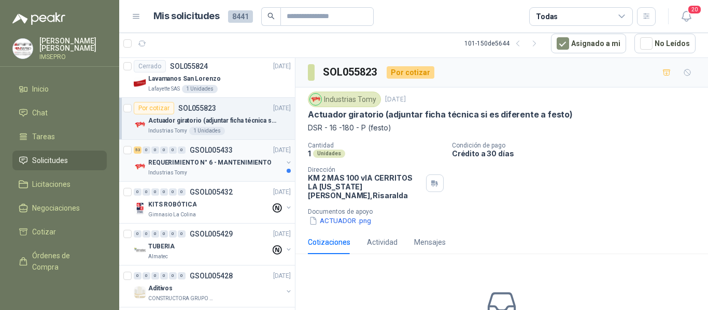
click at [242, 179] on div "53 0 0 0 0 0 GSOL005433 [DATE] REQUERIMIENTO N° 6 - MANTENIMIENTO Industrias To…" at bounding box center [207, 161] width 176 height 42
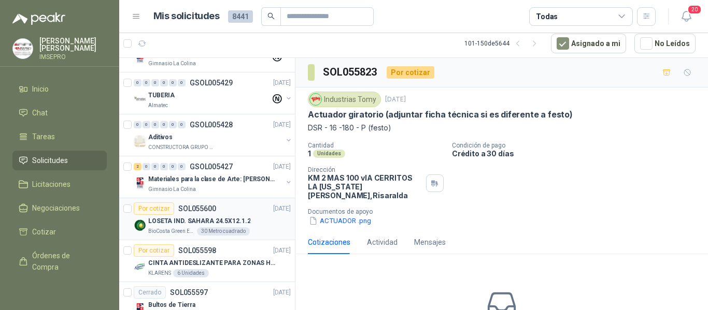
scroll to position [829, 0]
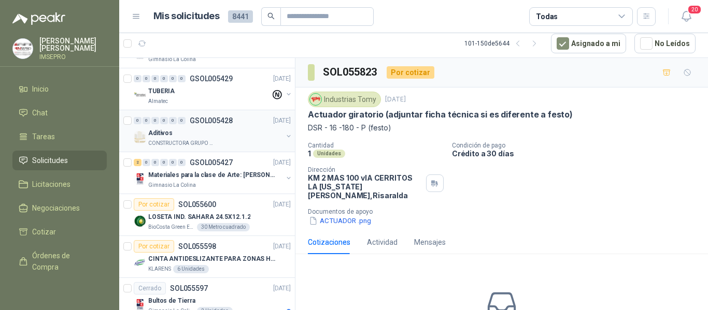
click at [218, 137] on div "Aditivos" at bounding box center [215, 133] width 134 height 12
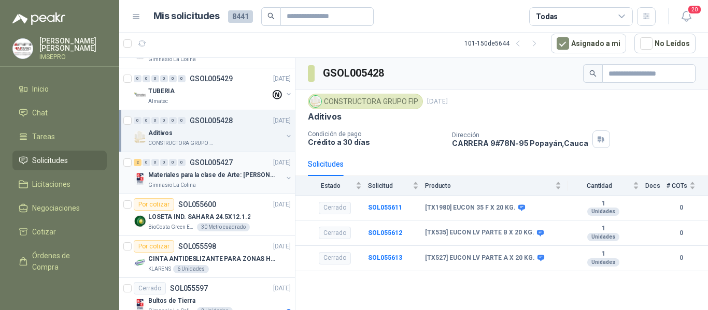
scroll to position [932, 0]
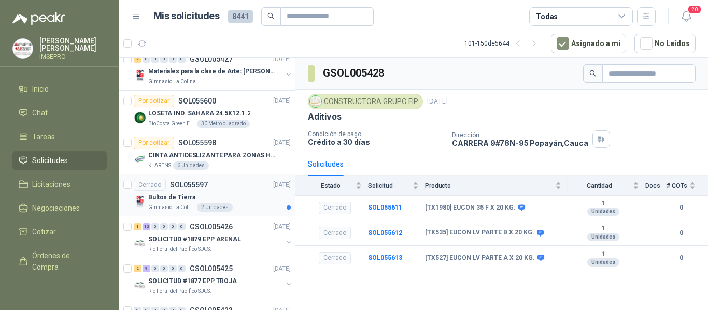
click at [243, 193] on div "Bultos de Tierra" at bounding box center [219, 197] width 142 height 12
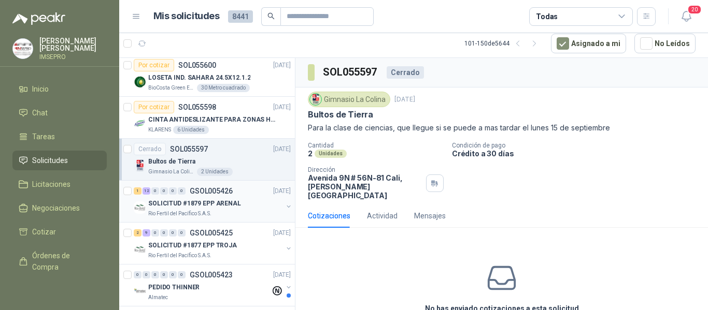
scroll to position [984, 0]
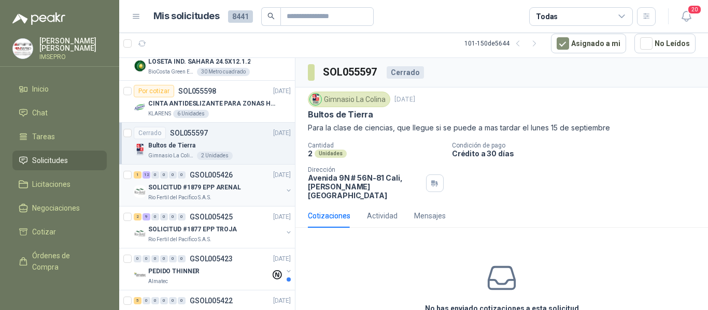
click at [238, 192] on div "SOLICITUD #1879 EPP ARENAL" at bounding box center [215, 187] width 134 height 12
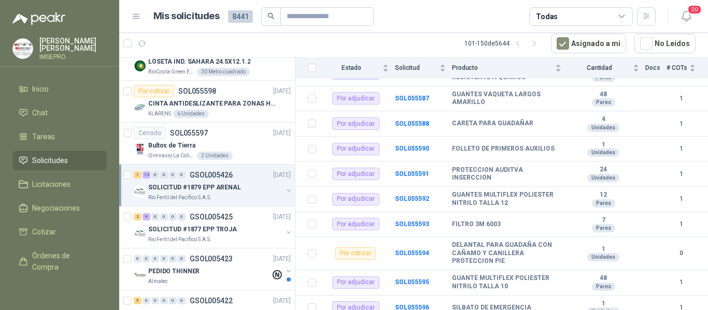
scroll to position [221, 0]
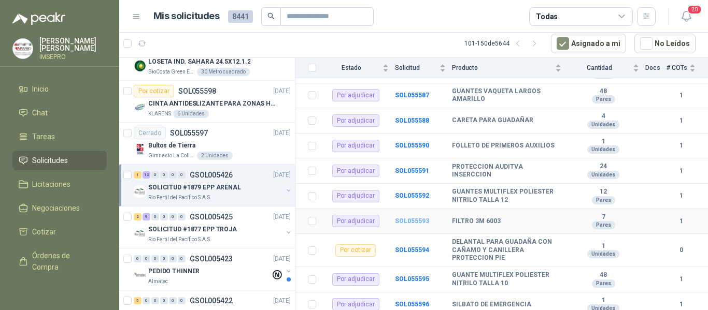
click at [413, 218] on b "SOL055593" at bounding box center [412, 221] width 34 height 7
